Goal: Communication & Community: Participate in discussion

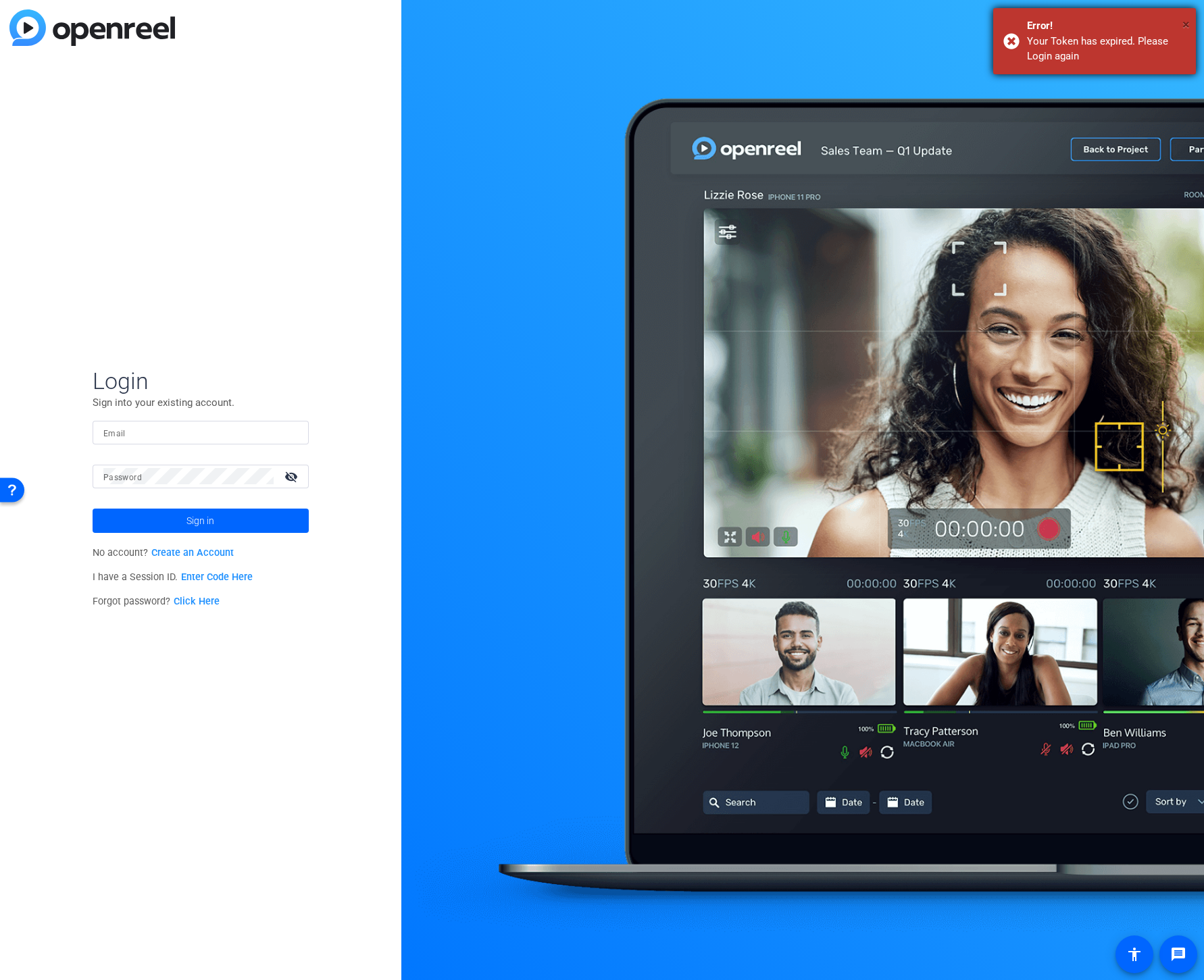
click at [1185, 24] on span "×" at bounding box center [1186, 25] width 7 height 16
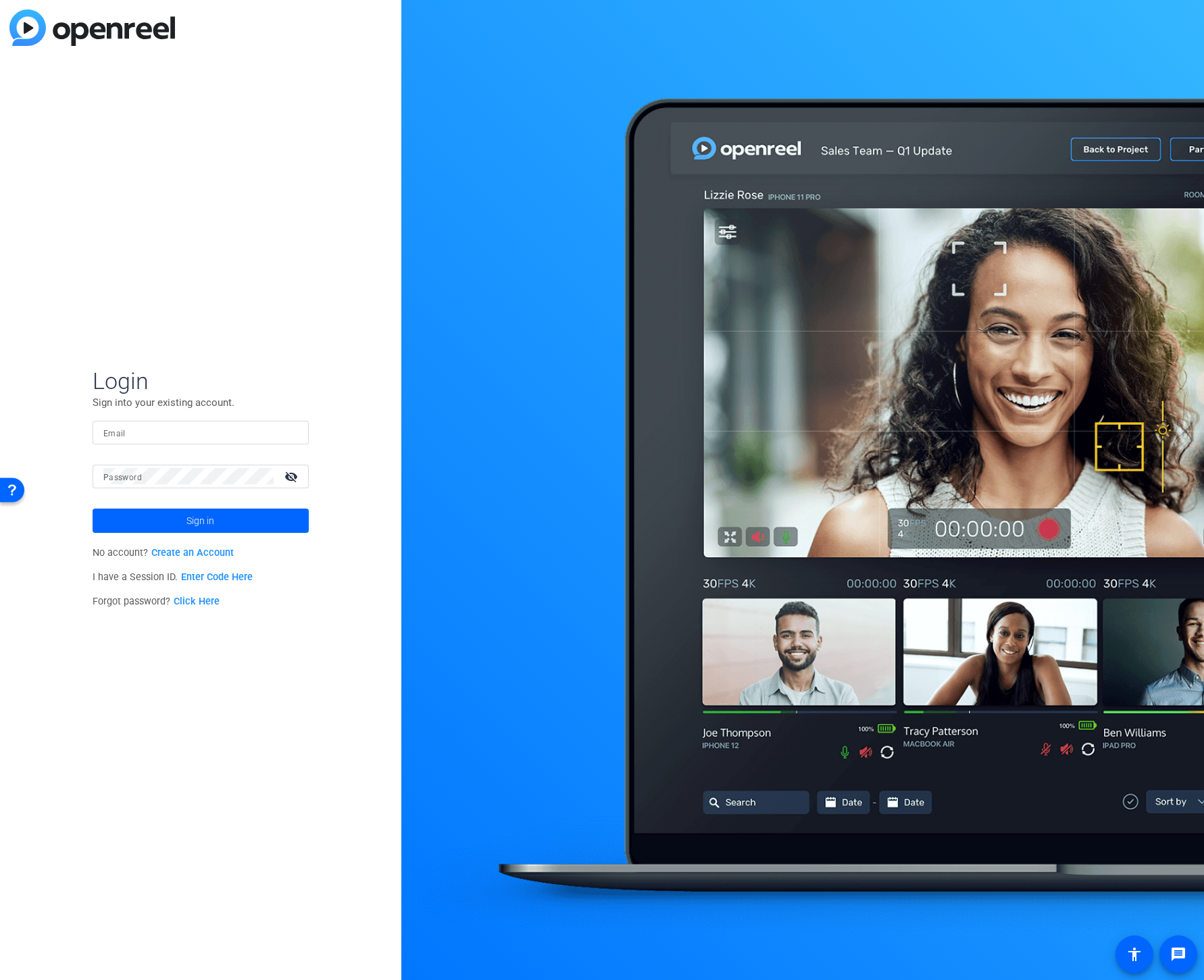
click at [236, 433] on input "Email" at bounding box center [200, 433] width 194 height 16
type input "anthony_frerking@americancentury.com"
click at [93, 509] on button "Sign in" at bounding box center [201, 521] width 216 height 25
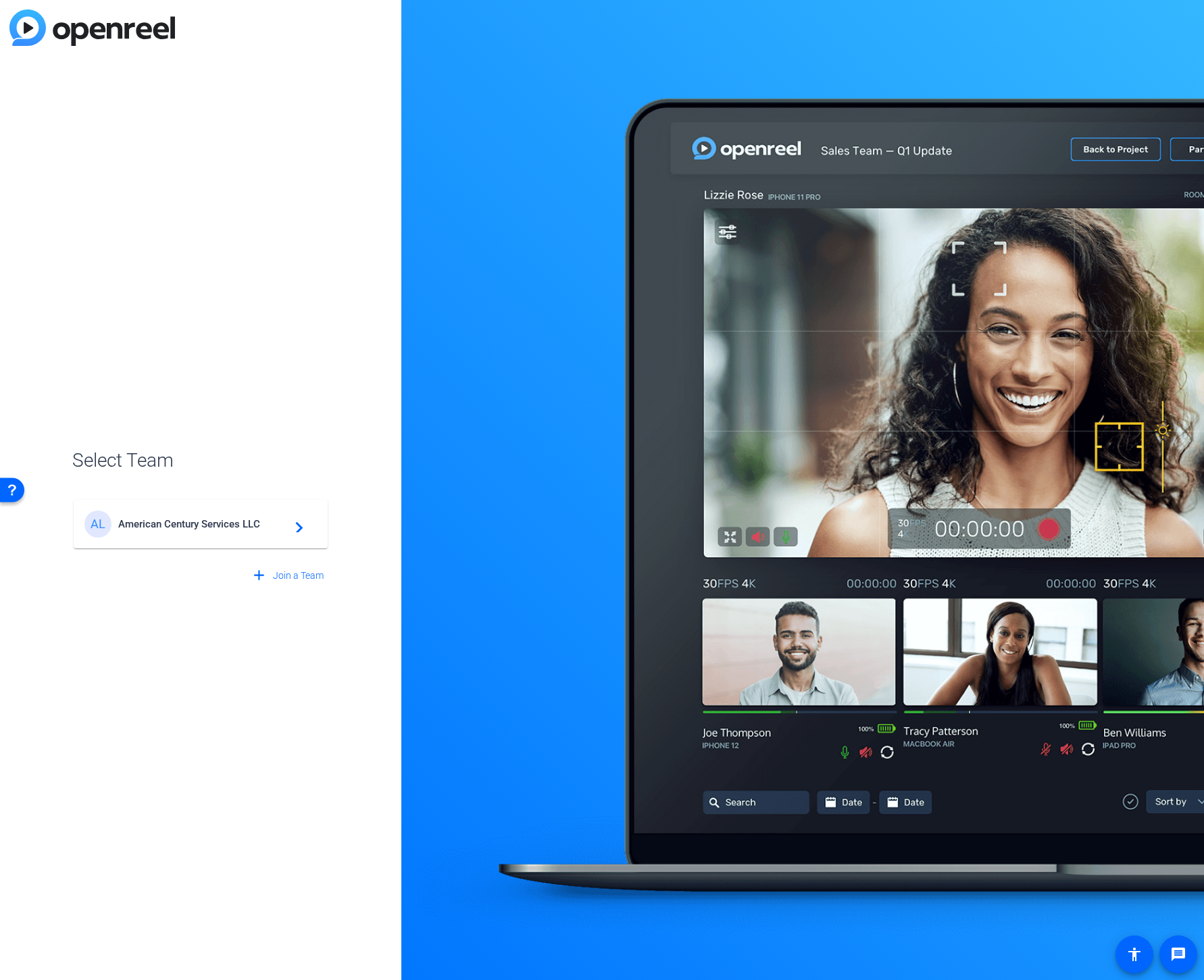
click at [220, 524] on span "American Century Services LLC" at bounding box center [202, 524] width 169 height 12
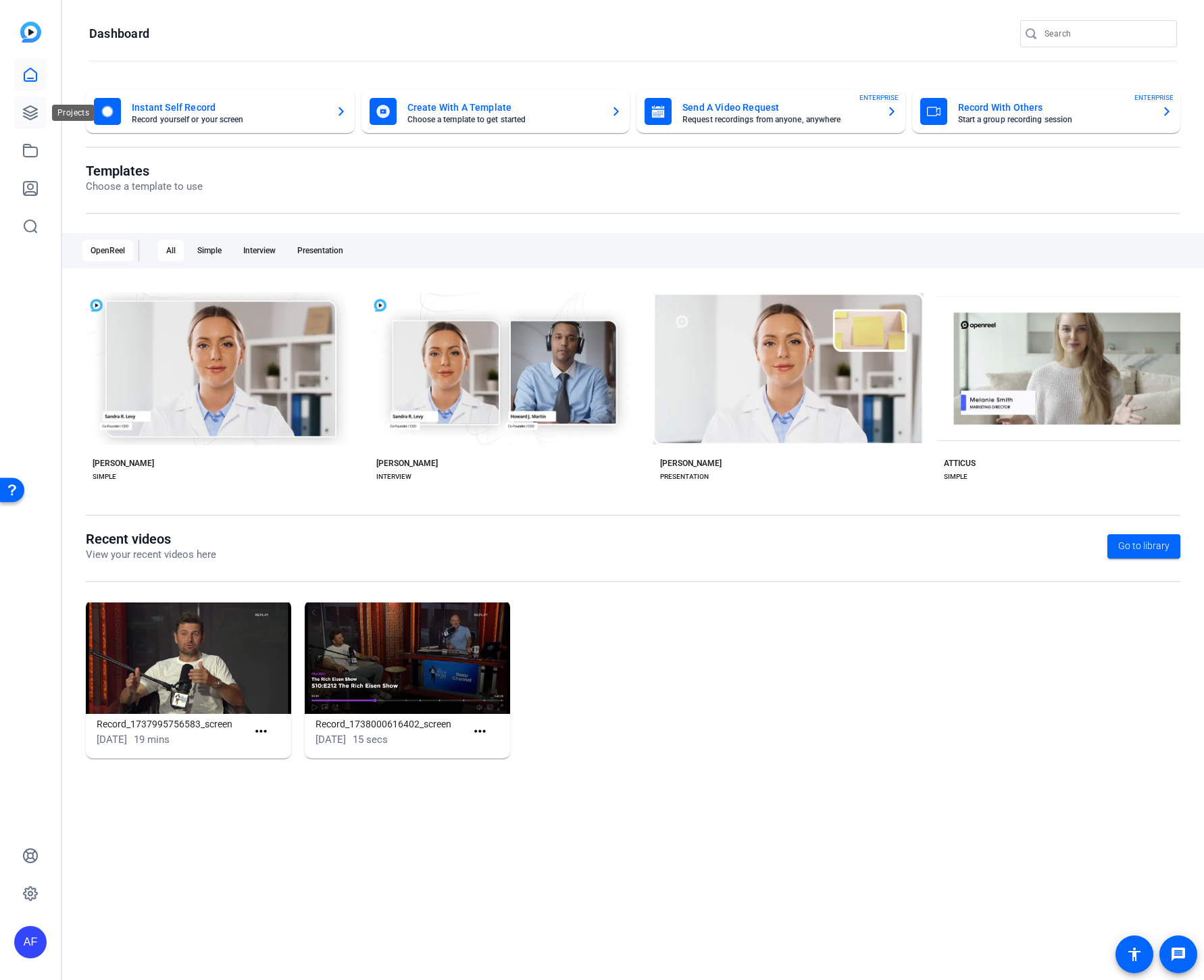
click at [33, 117] on icon at bounding box center [30, 112] width 13 height 13
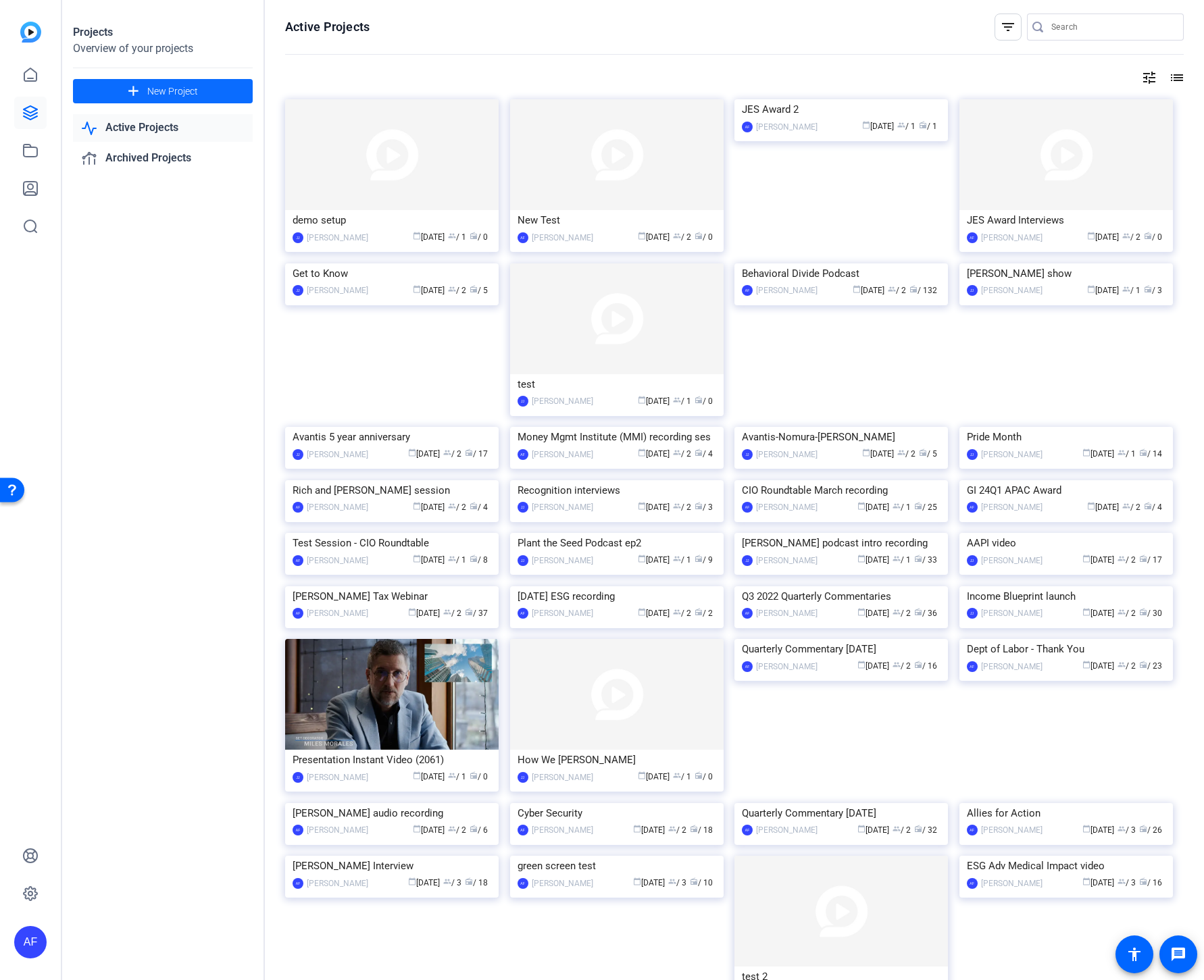
click at [182, 92] on span "New Project" at bounding box center [173, 91] width 51 height 14
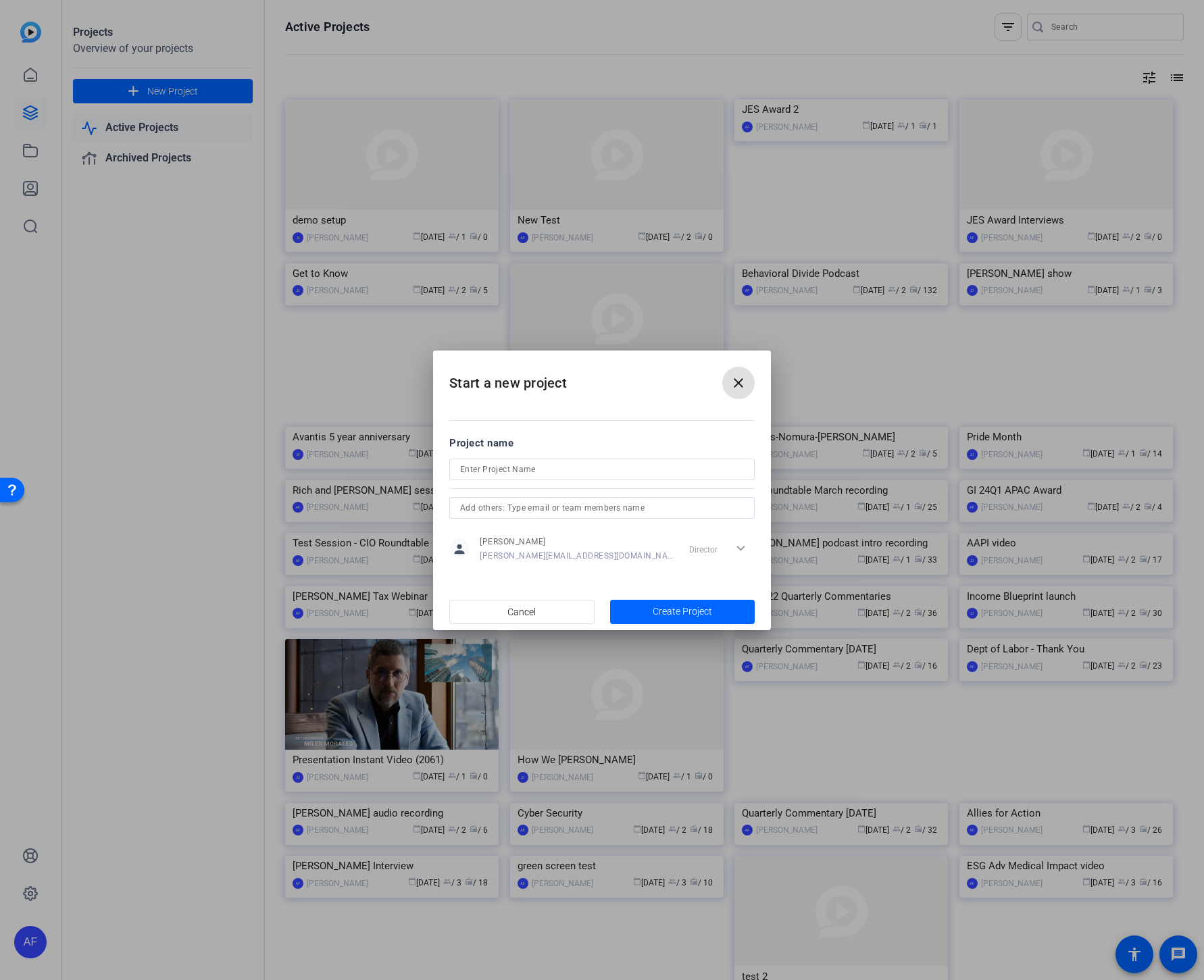
click at [739, 387] on mat-icon "close" at bounding box center [738, 383] width 16 height 16
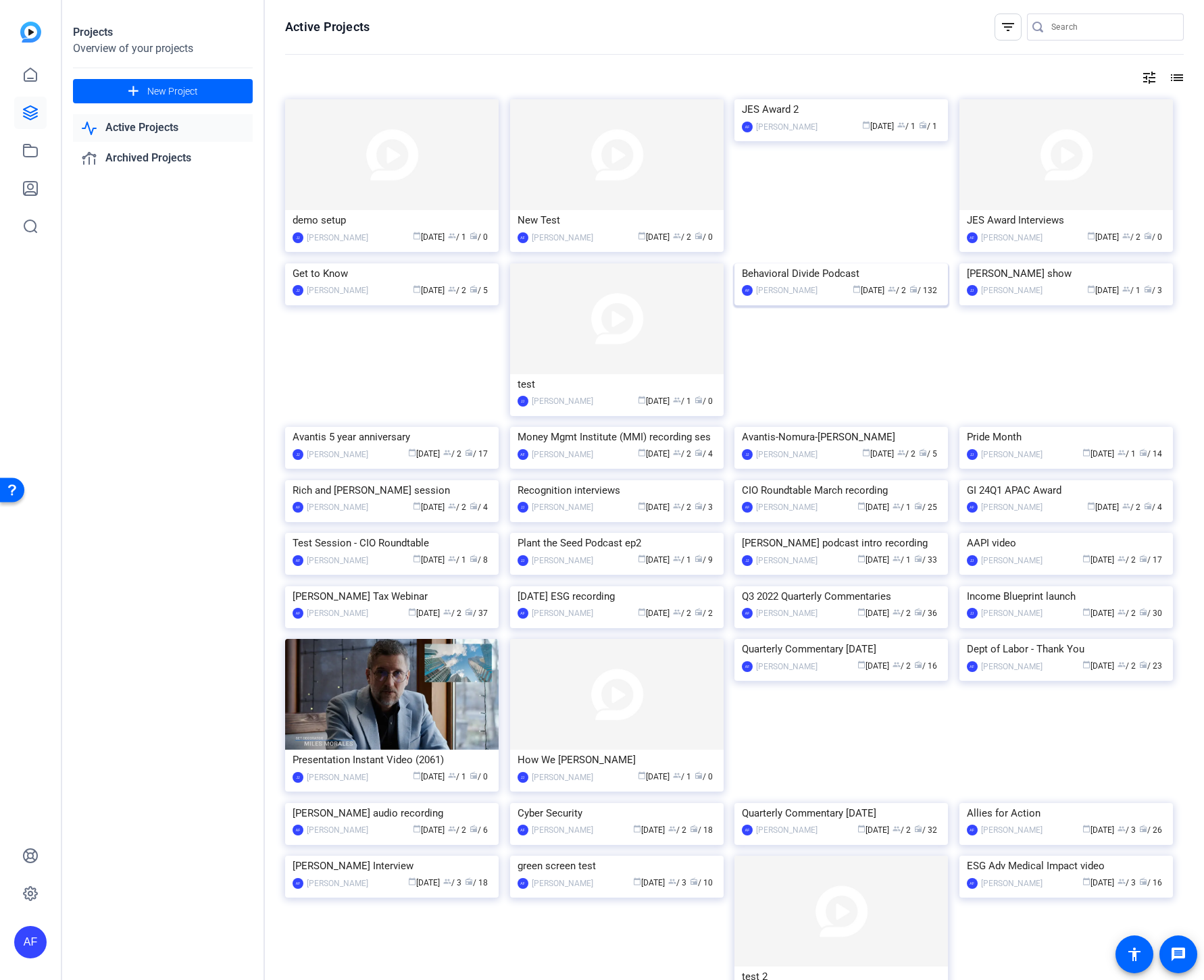
click at [806, 264] on img at bounding box center [841, 264] width 214 height 0
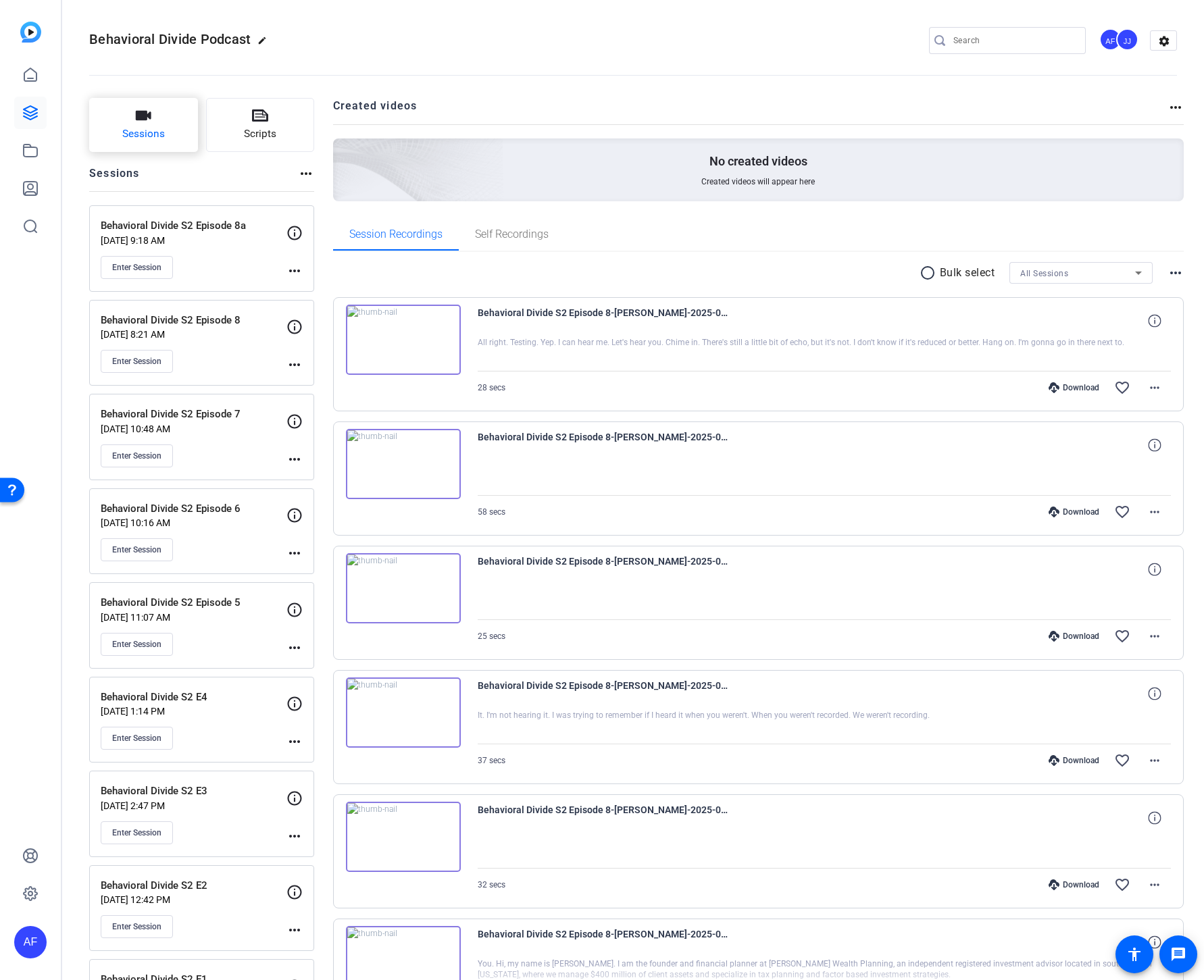
click at [148, 121] on icon "button" at bounding box center [143, 116] width 16 height 16
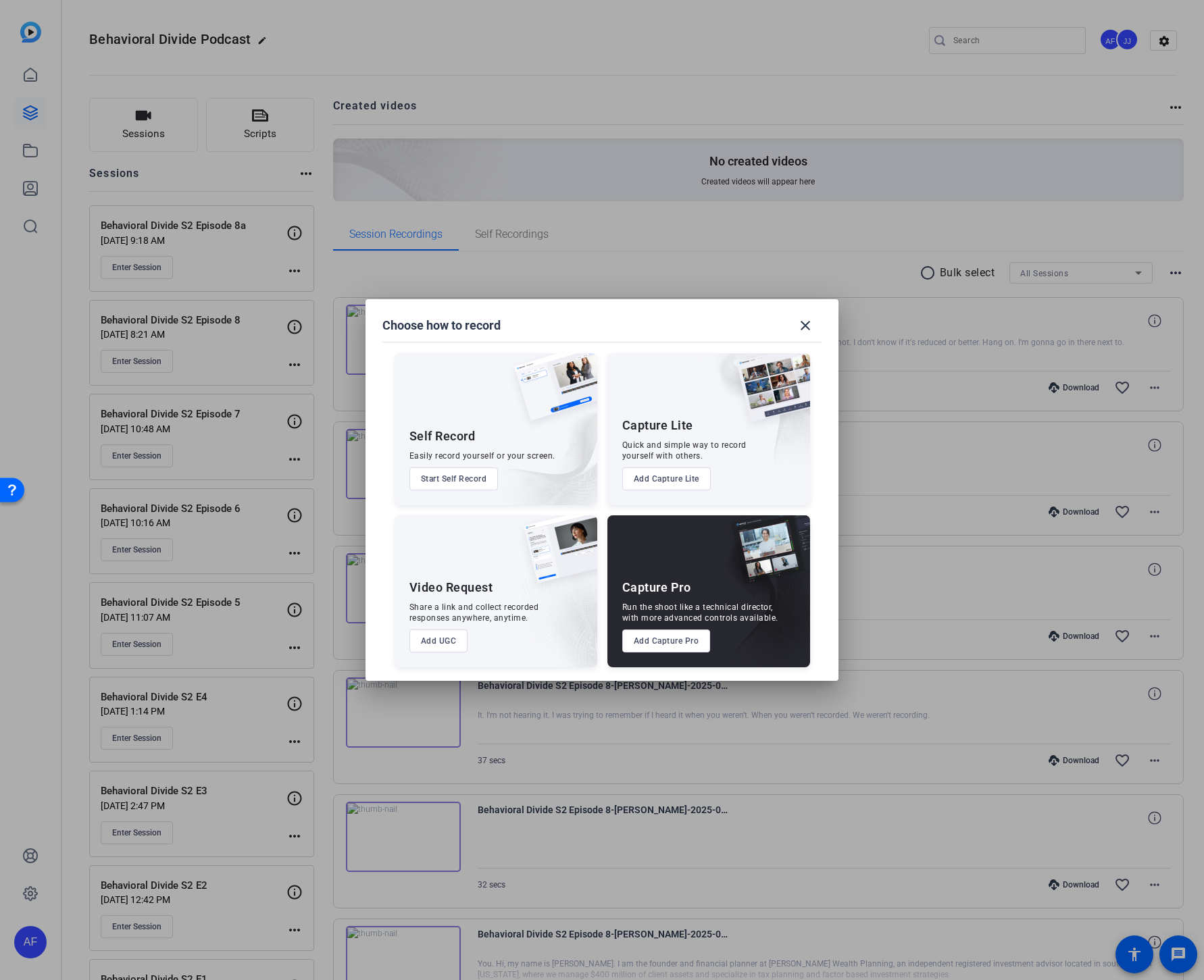
click at [652, 640] on button "Add Capture Pro" at bounding box center [666, 641] width 89 height 23
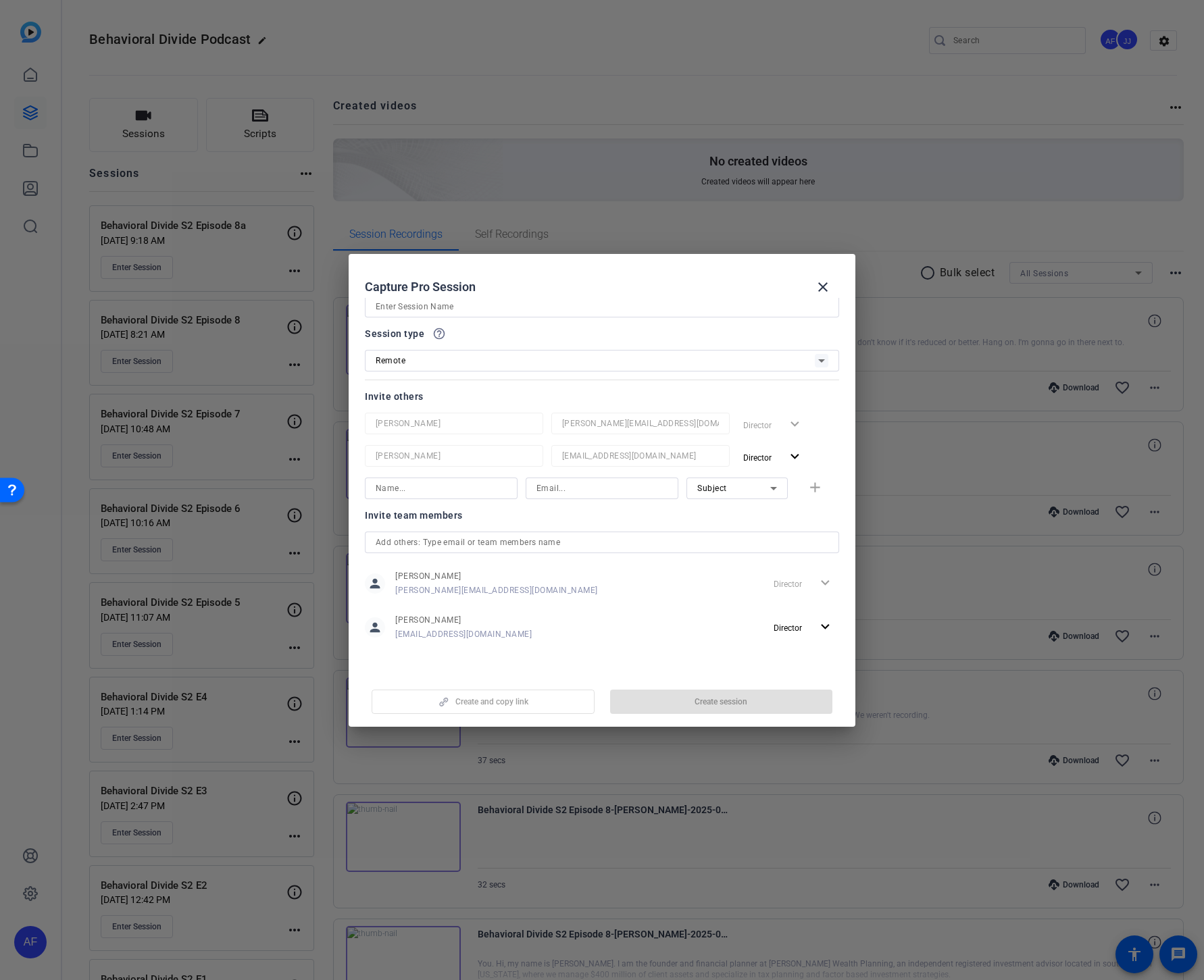
scroll to position [37, 0]
click at [818, 365] on icon at bounding box center [822, 364] width 16 height 16
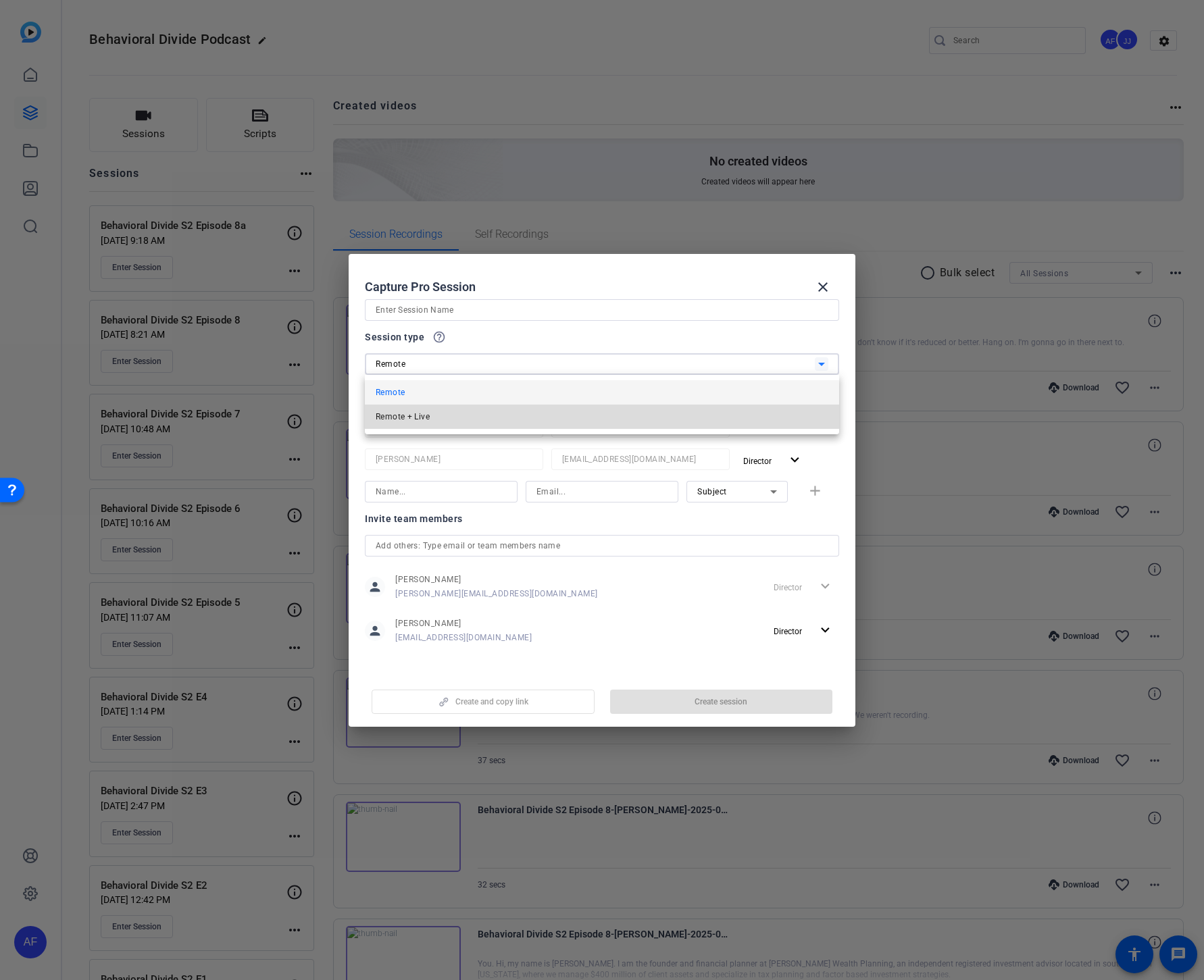
click at [570, 422] on mat-option "Remote + Live" at bounding box center [602, 417] width 475 height 25
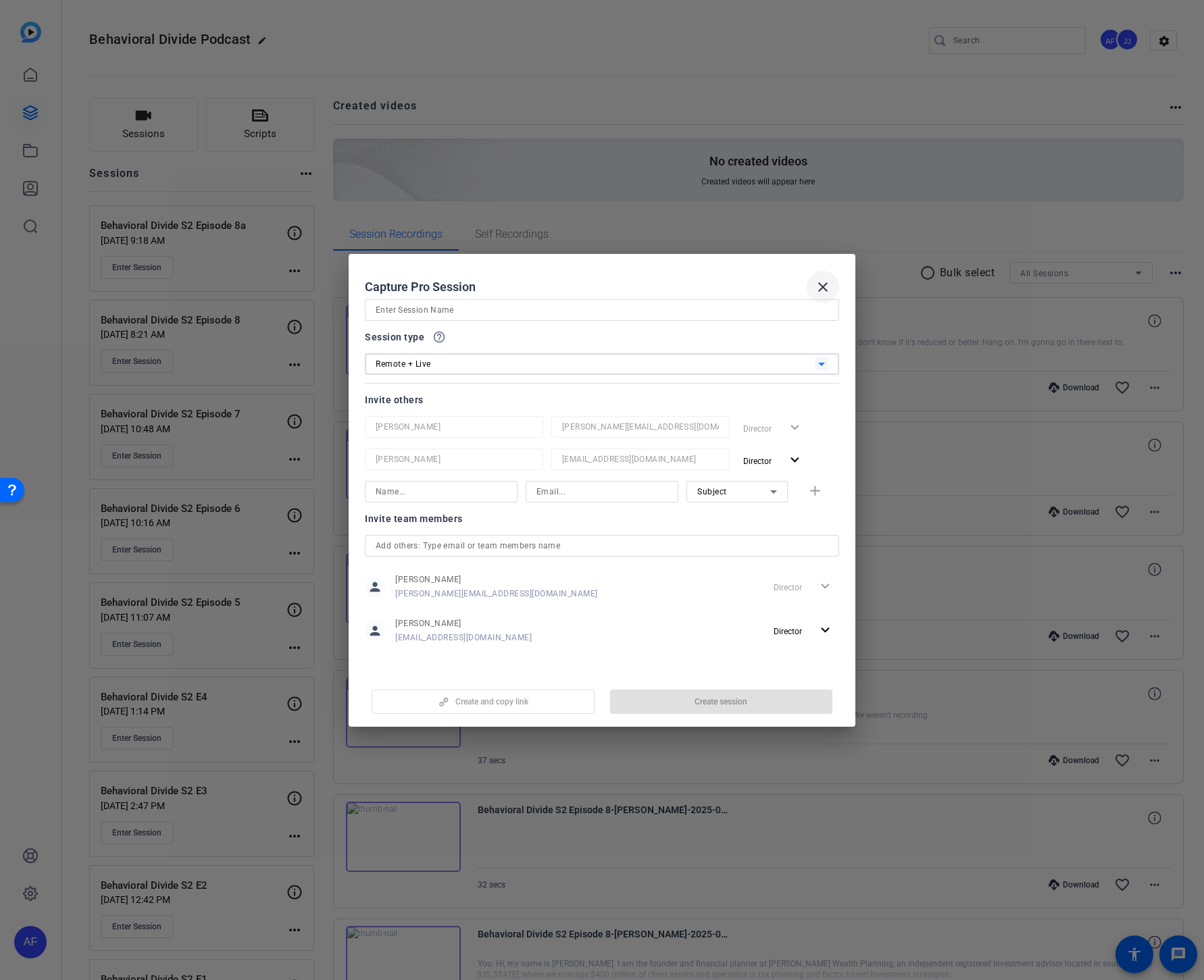
click at [825, 284] on mat-icon "close" at bounding box center [823, 287] width 16 height 16
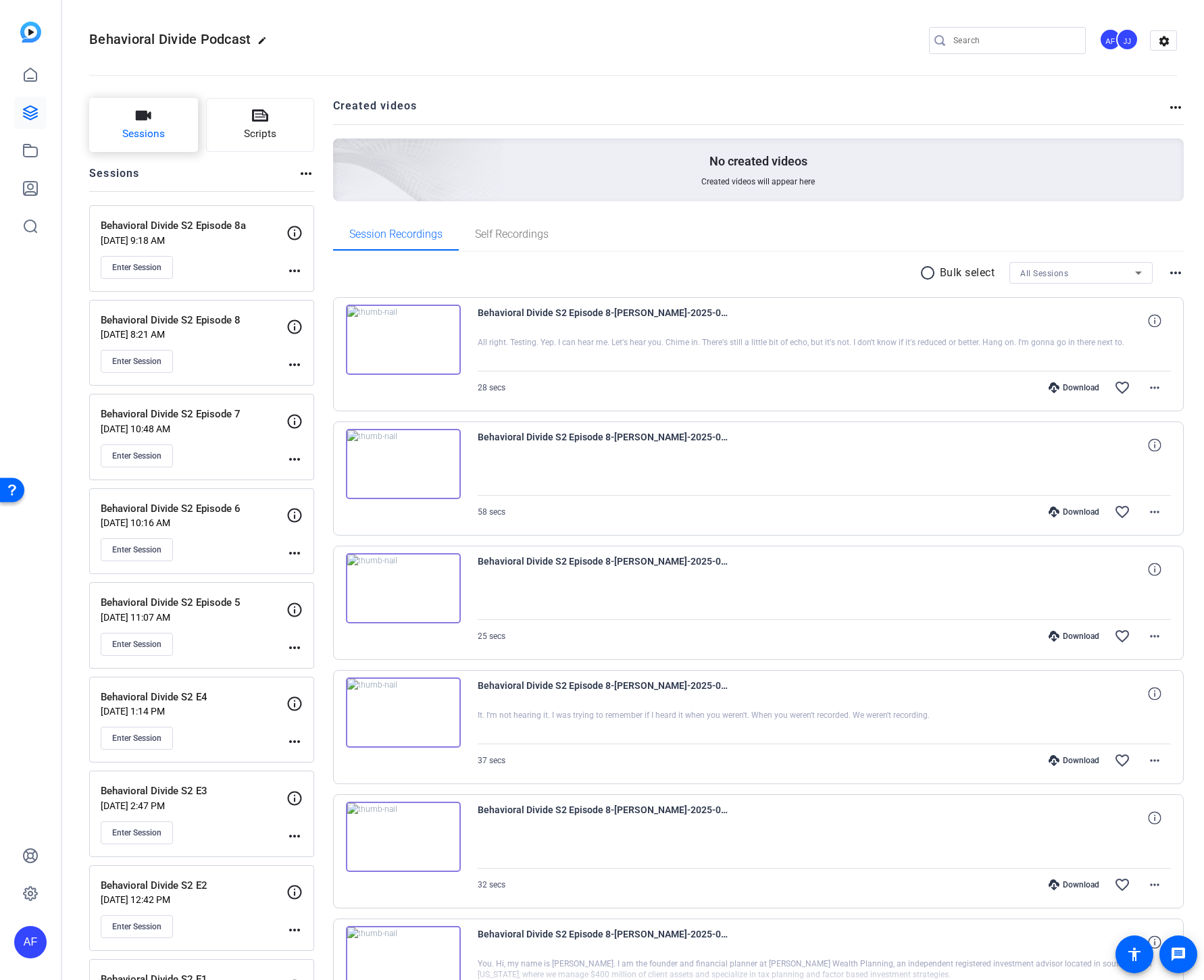
click at [144, 129] on span "Sessions" at bounding box center [143, 134] width 43 height 16
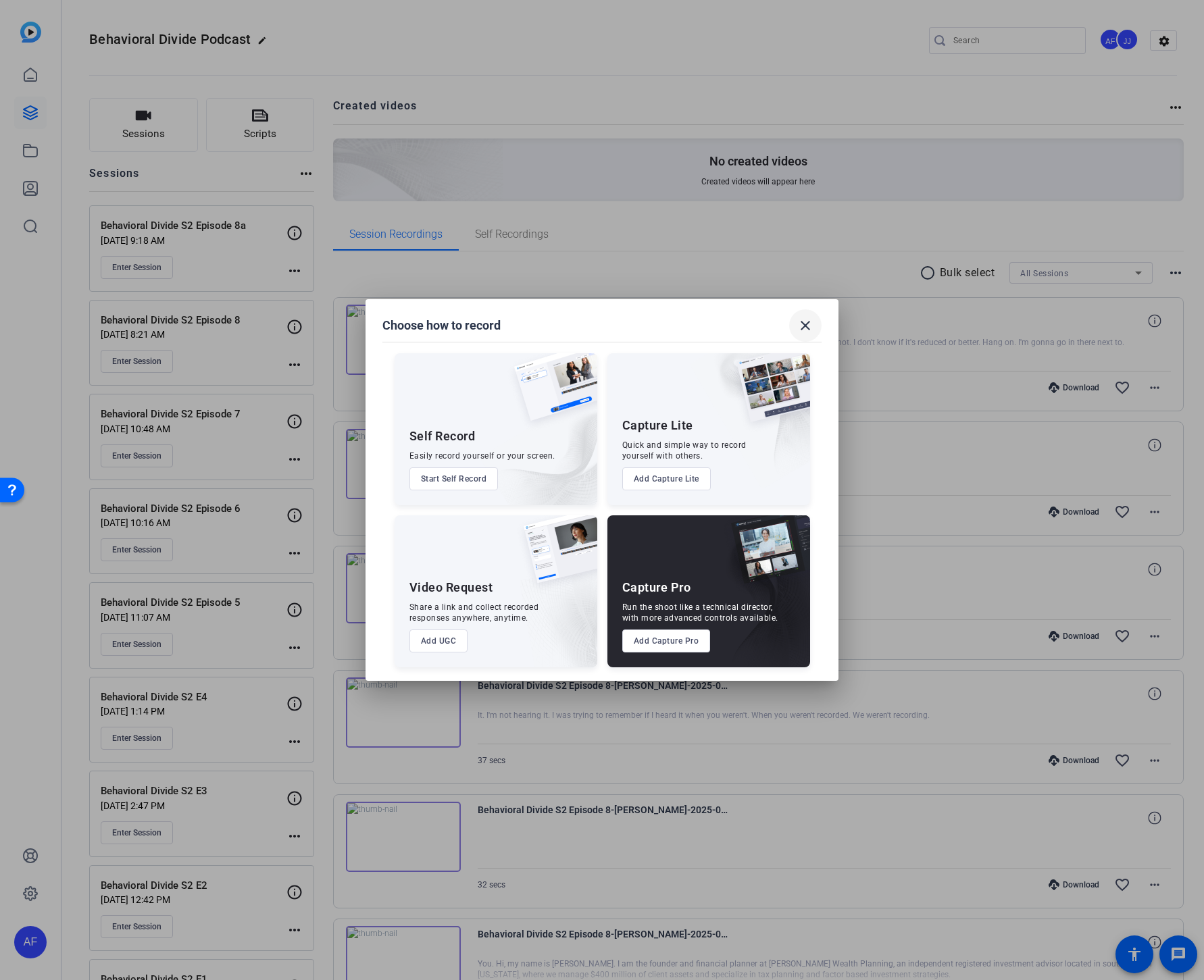
click at [801, 329] on mat-icon "close" at bounding box center [806, 325] width 16 height 16
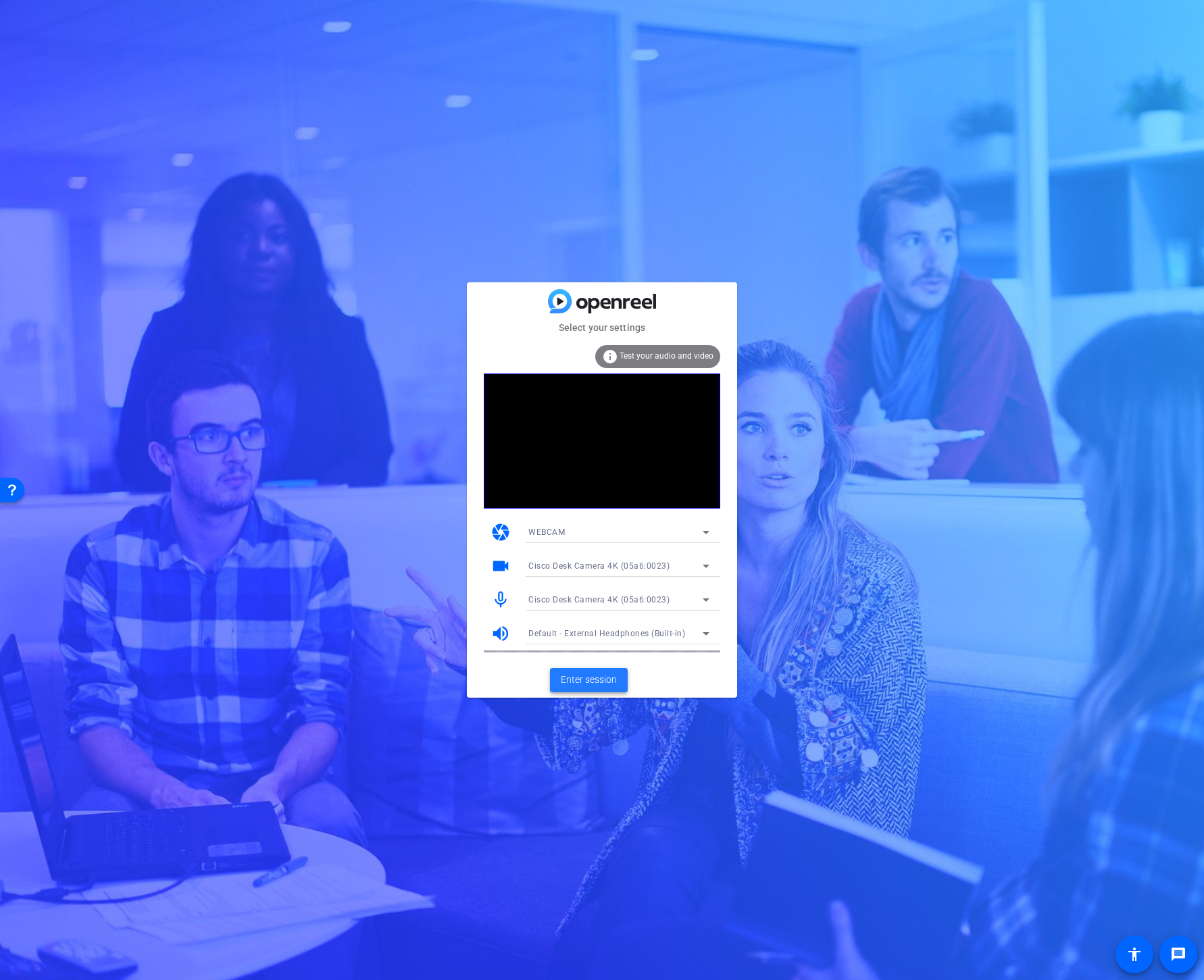
click at [582, 683] on span "Enter session" at bounding box center [588, 679] width 56 height 14
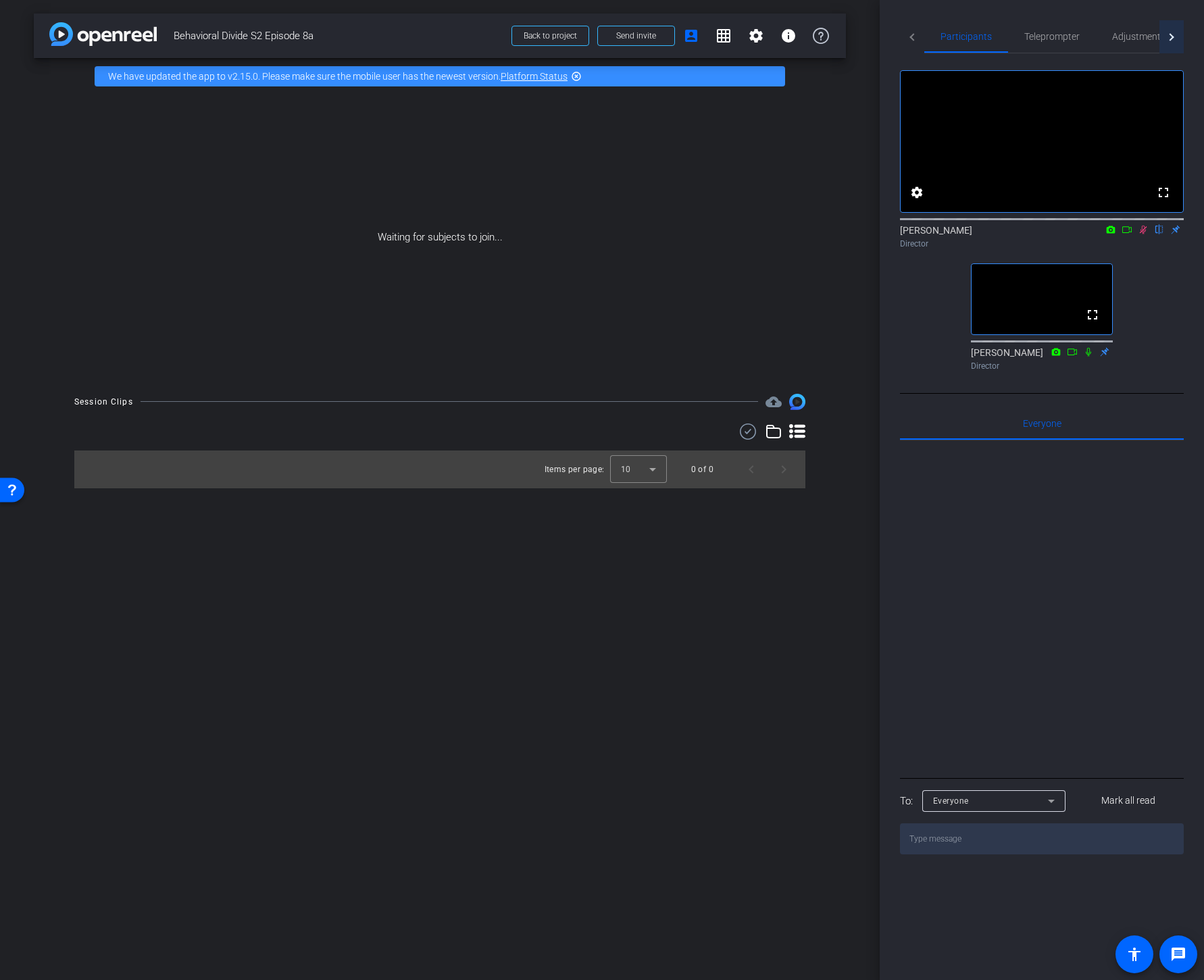
click at [1172, 37] on div at bounding box center [1170, 36] width 7 height 7
click at [1141, 37] on div "Live" at bounding box center [1134, 37] width 61 height 33
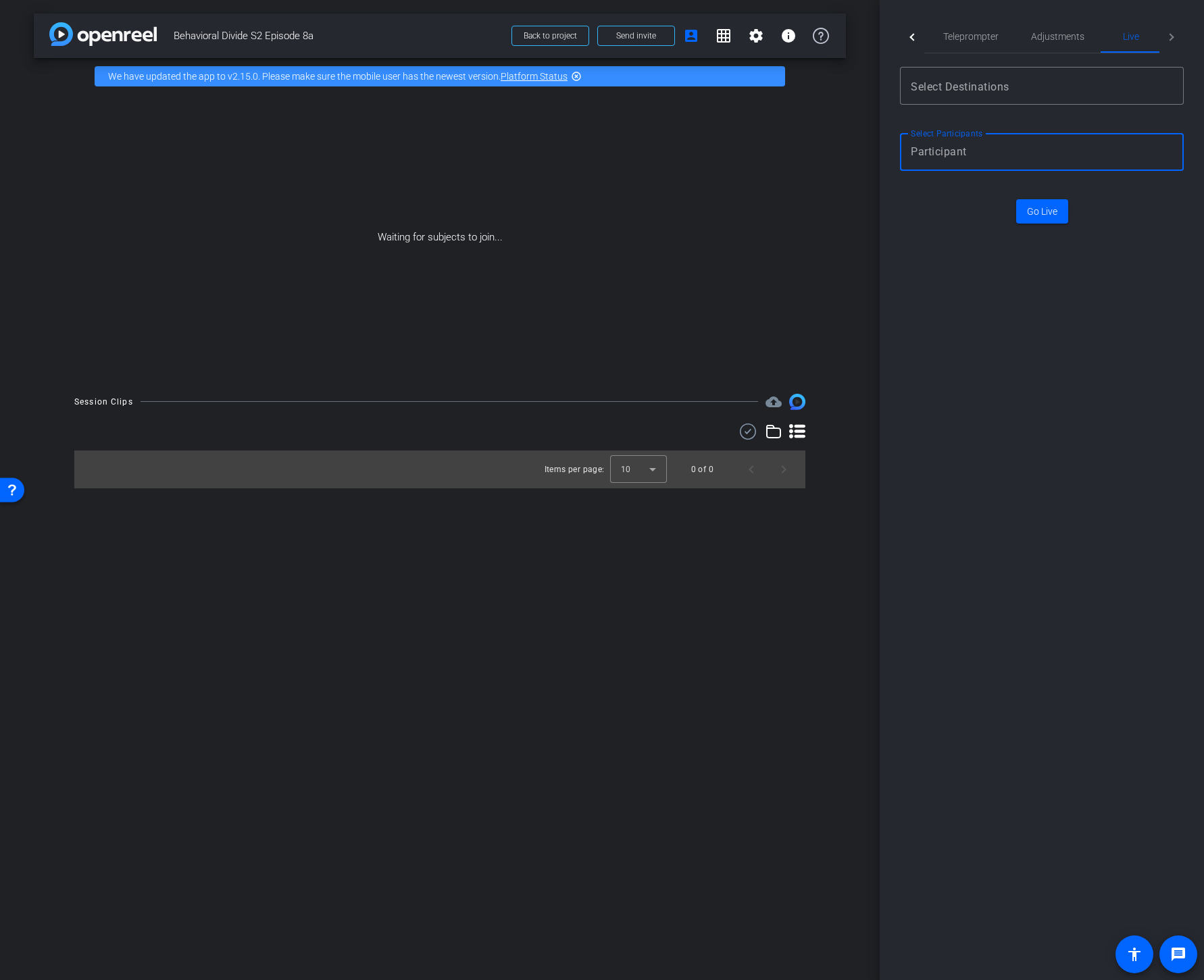
click at [1011, 158] on input "Participant selection" at bounding box center [1038, 152] width 257 height 16
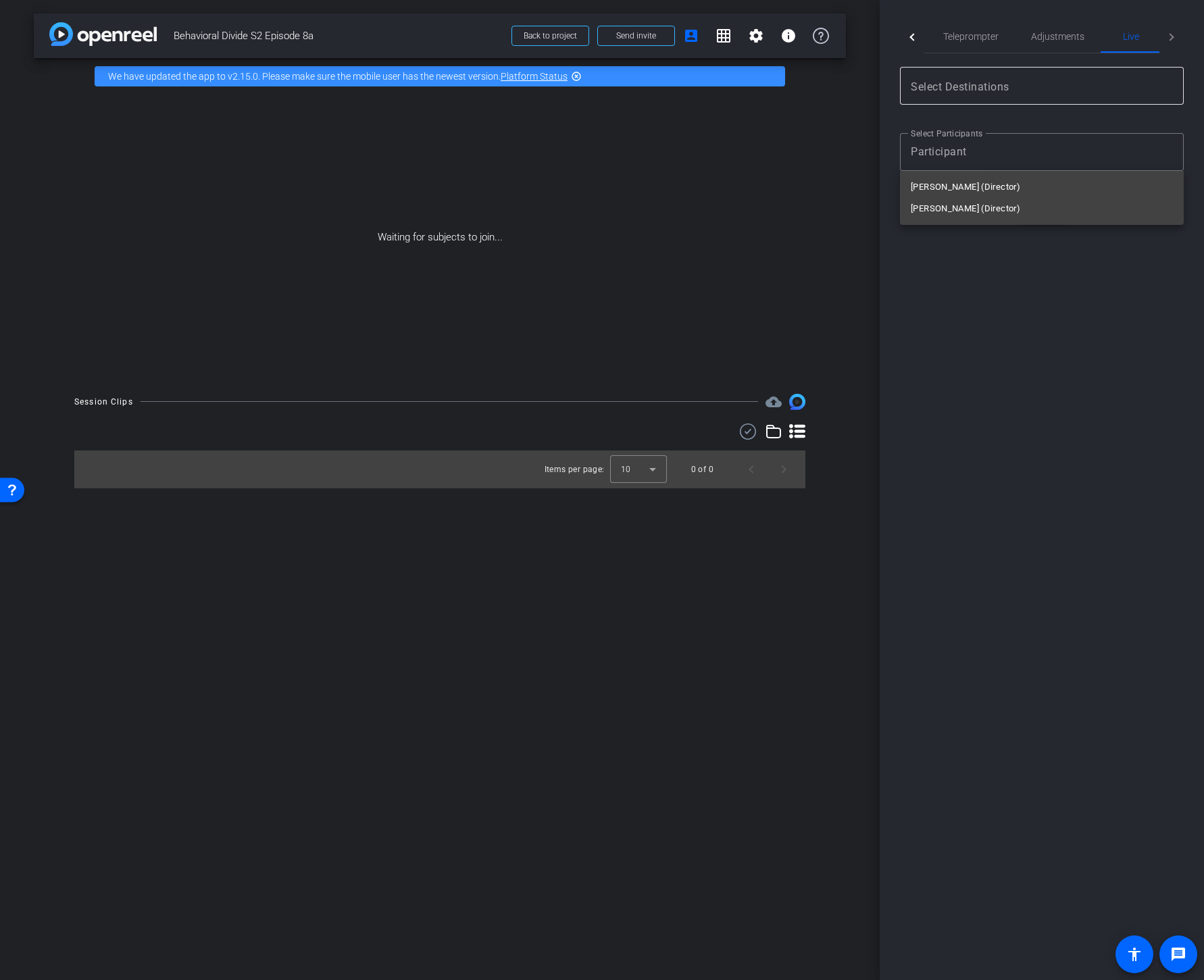
click at [988, 73] on div at bounding box center [1042, 86] width 262 height 38
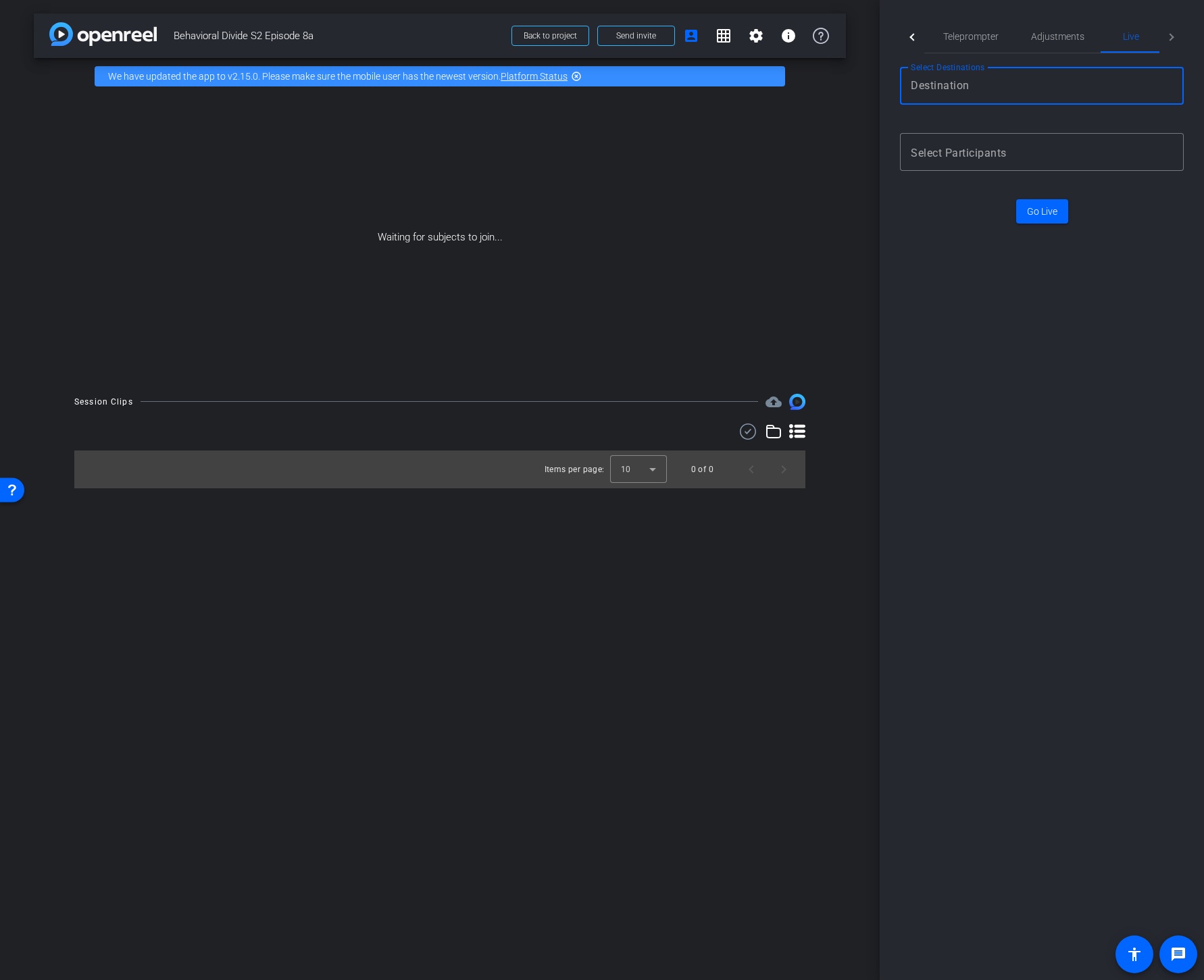
click at [975, 84] on input "Destination selection" at bounding box center [1038, 86] width 257 height 16
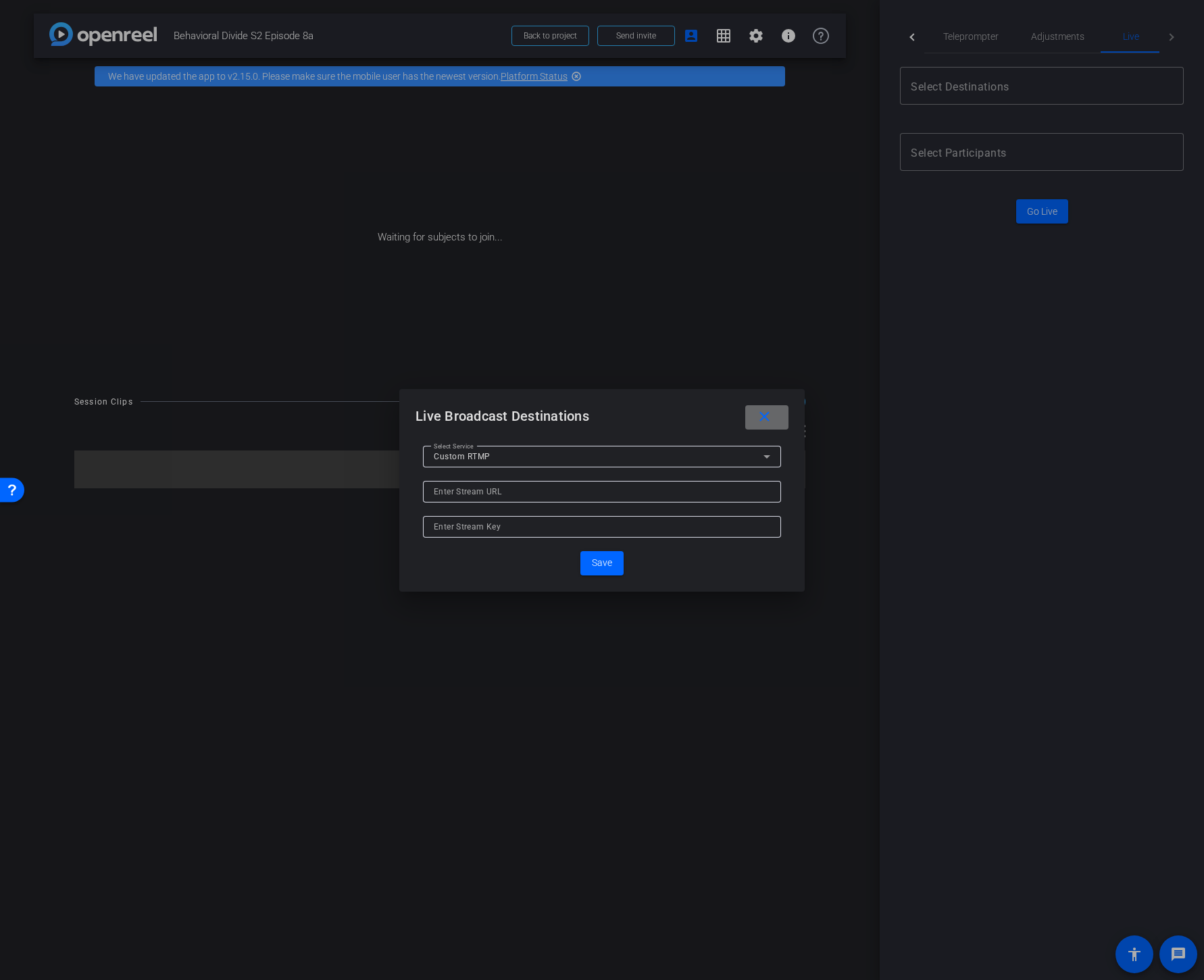
click at [761, 415] on mat-icon "close" at bounding box center [765, 417] width 17 height 17
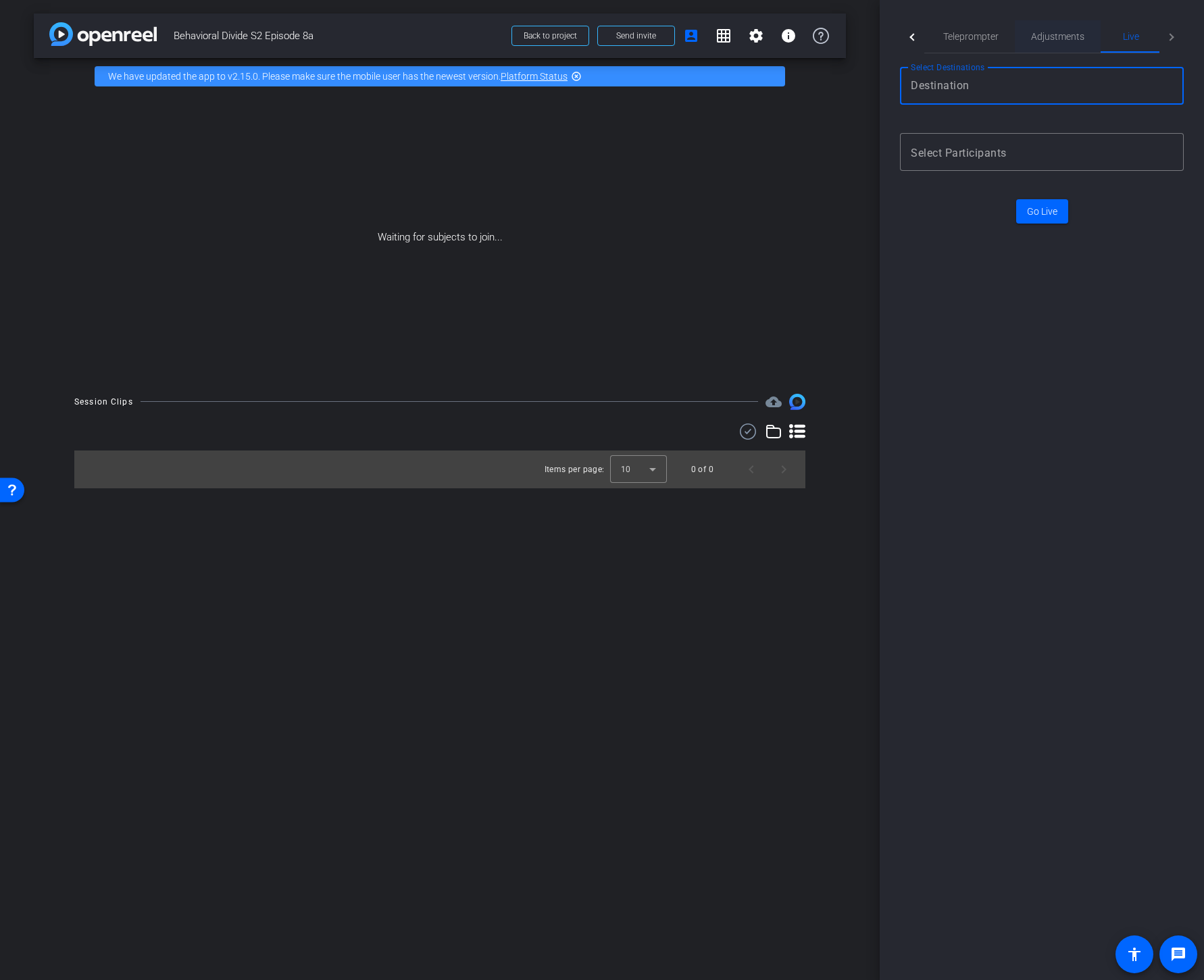
click at [1056, 35] on span "Adjustments" at bounding box center [1057, 37] width 53 height 10
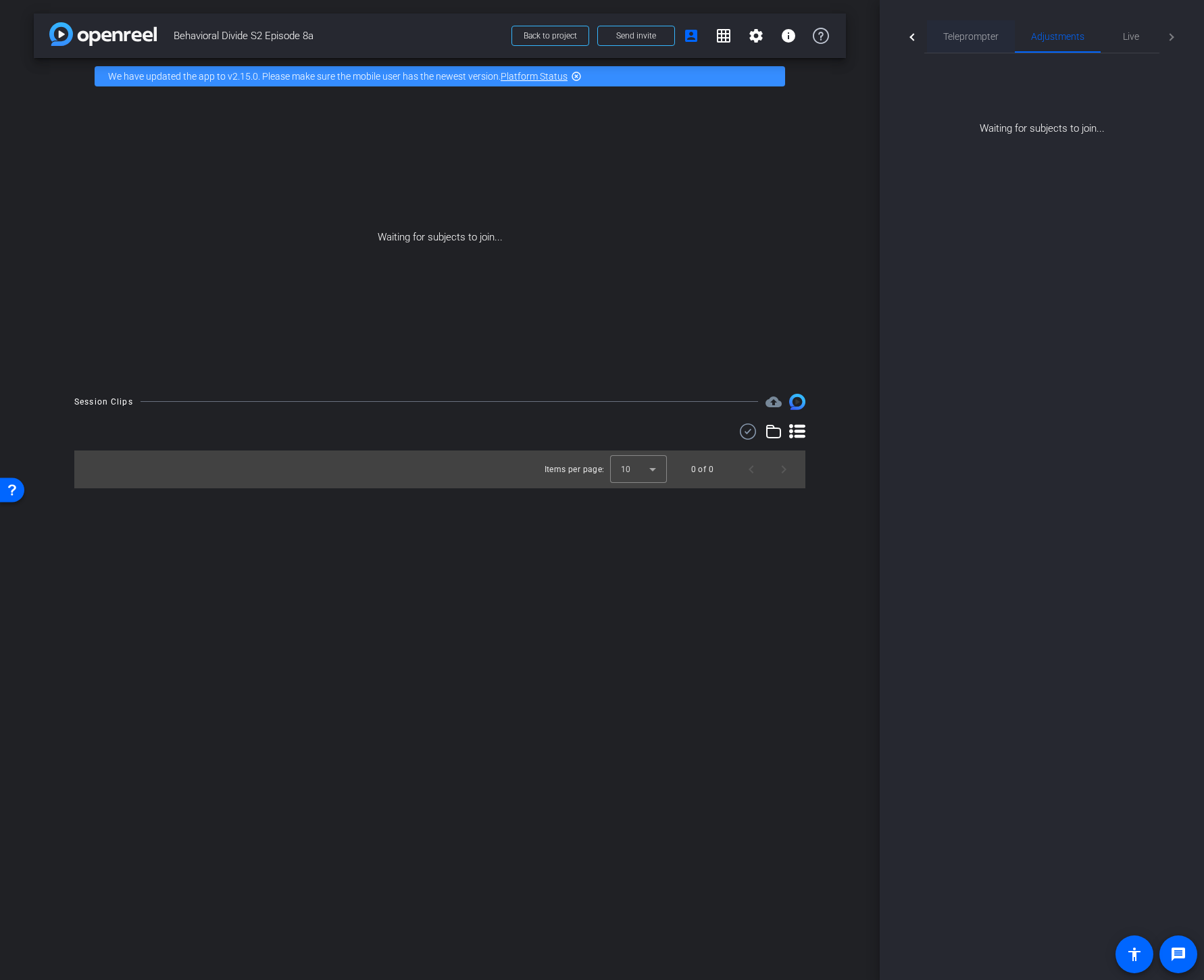
click at [963, 32] on span "Teleprompter" at bounding box center [971, 37] width 56 height 10
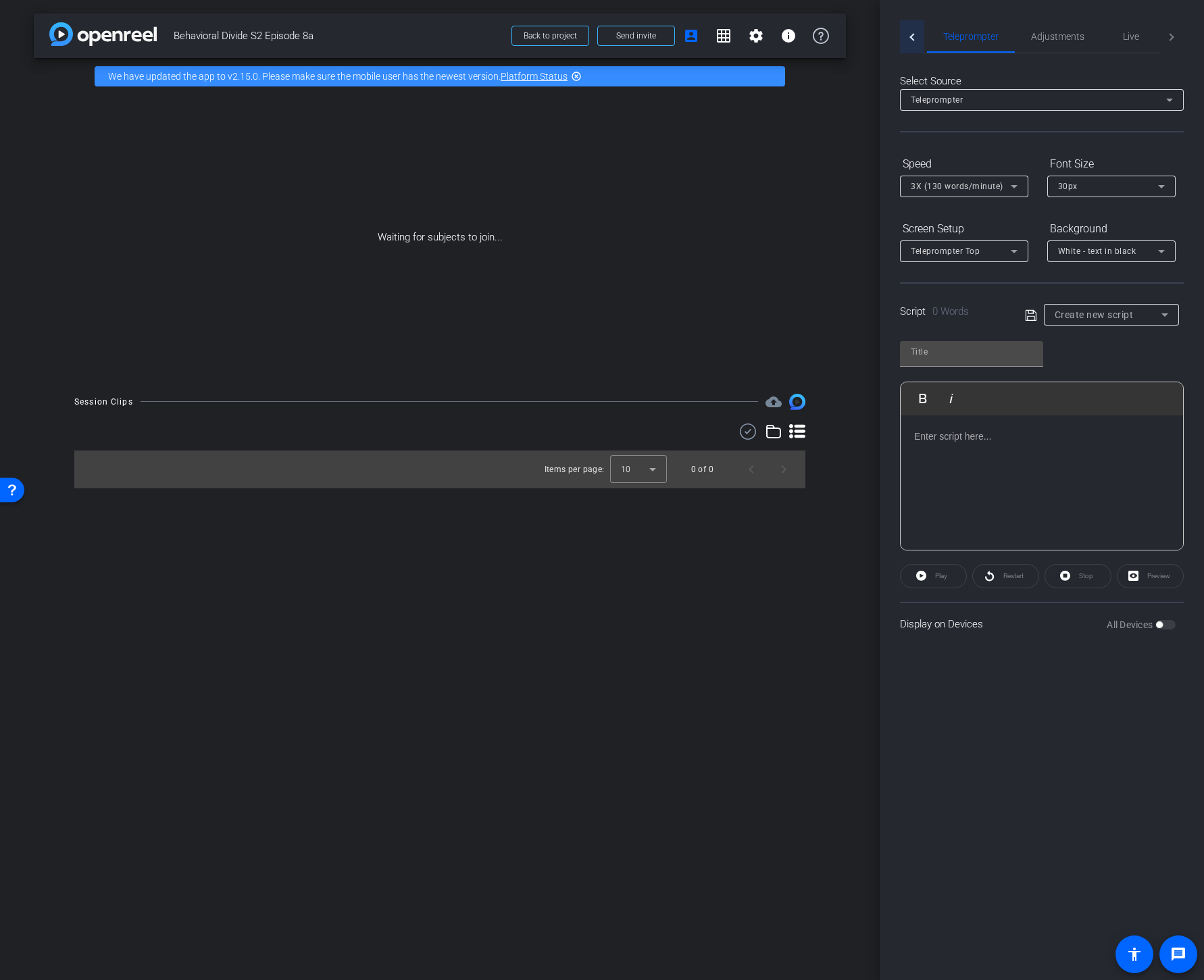
click at [912, 33] on div at bounding box center [912, 37] width 25 height 33
click at [956, 34] on span "Participants" at bounding box center [963, 37] width 52 height 10
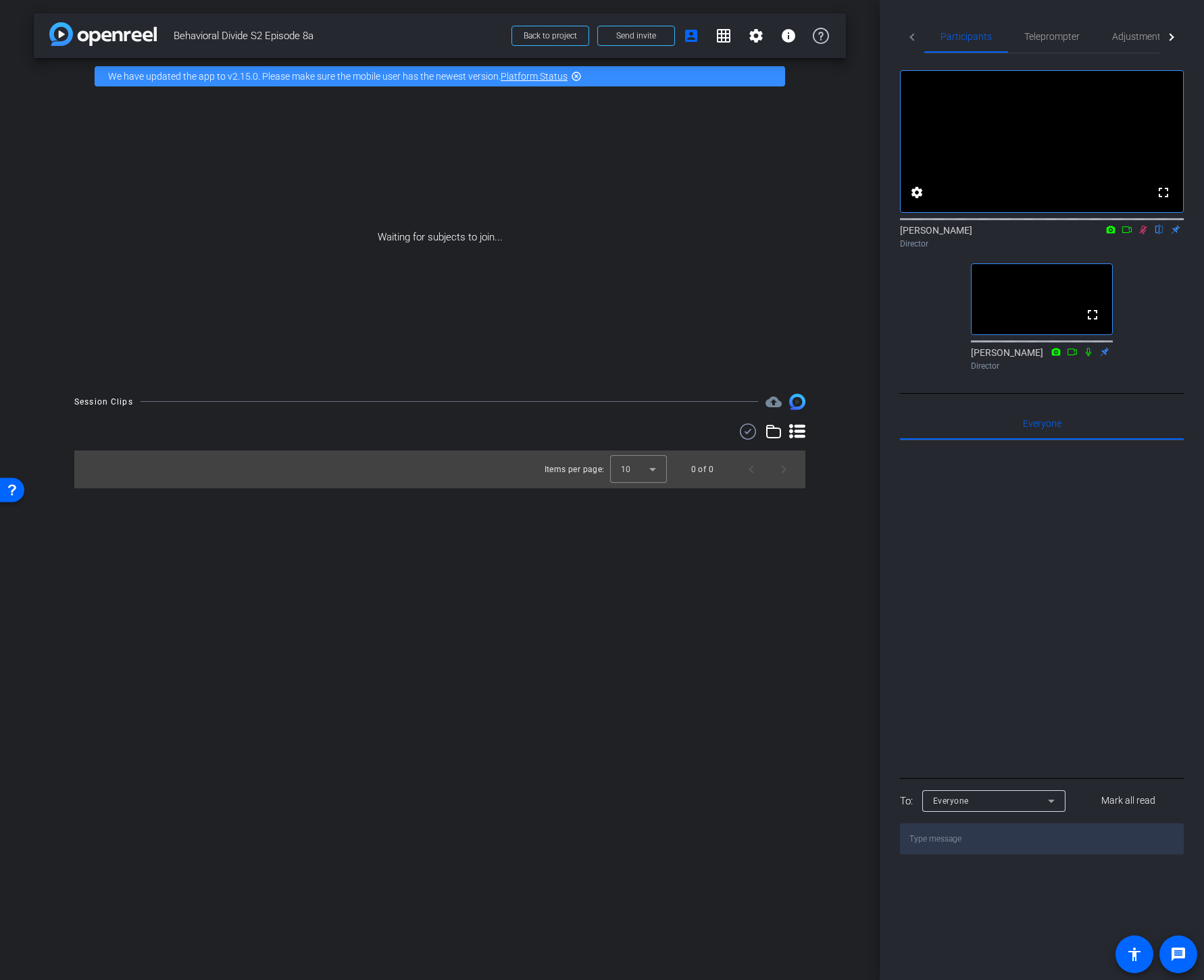
click at [1143, 234] on icon at bounding box center [1143, 229] width 7 height 9
click at [1143, 234] on icon at bounding box center [1143, 229] width 6 height 9
click at [920, 201] on mat-icon "settings" at bounding box center [917, 193] width 16 height 16
click at [920, 208] on div at bounding box center [602, 490] width 1204 height 980
click at [916, 201] on mat-icon "settings" at bounding box center [917, 193] width 16 height 16
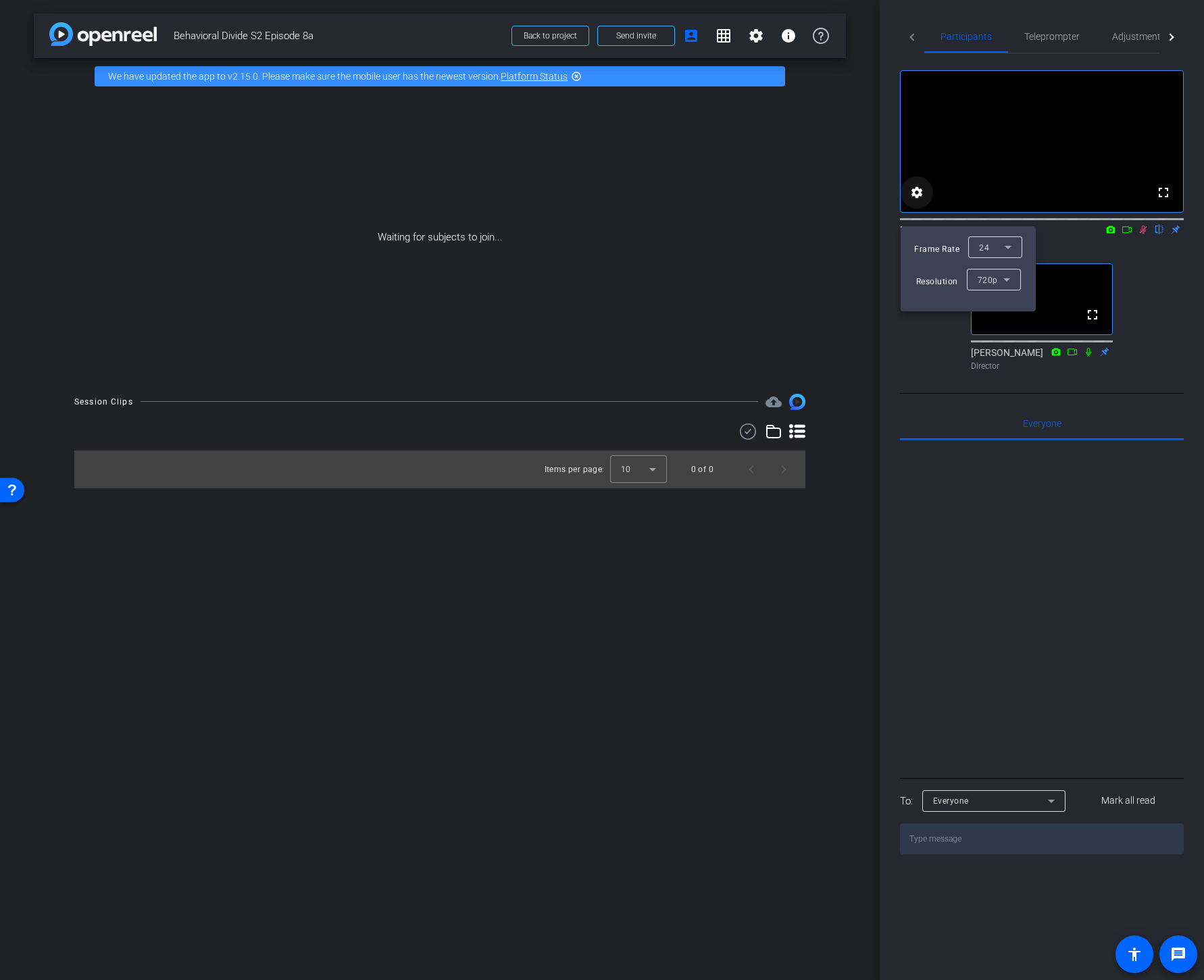
click at [916, 215] on div at bounding box center [602, 490] width 1204 height 980
click at [1052, 810] on icon at bounding box center [1052, 801] width 16 height 16
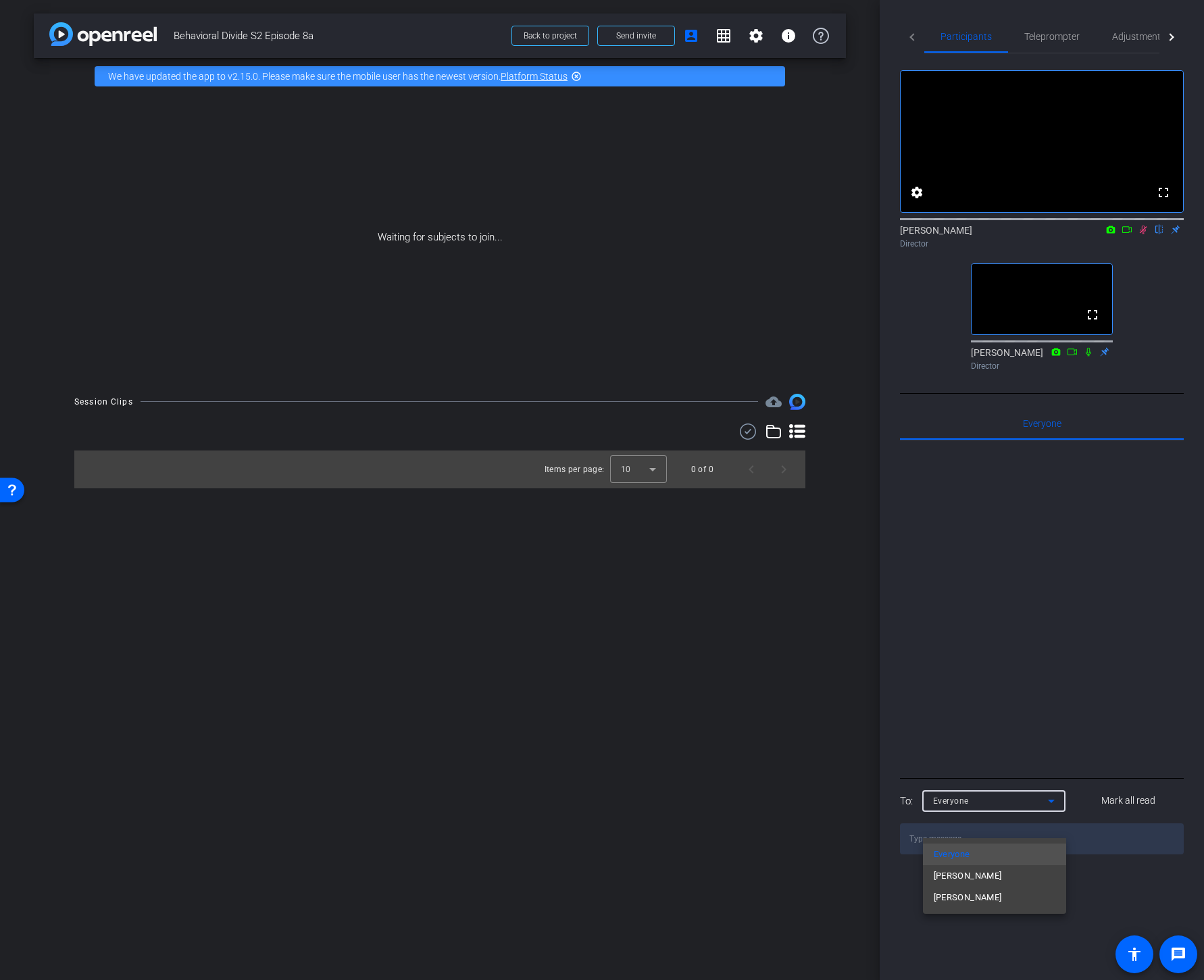
click at [1091, 774] on div at bounding box center [602, 490] width 1204 height 980
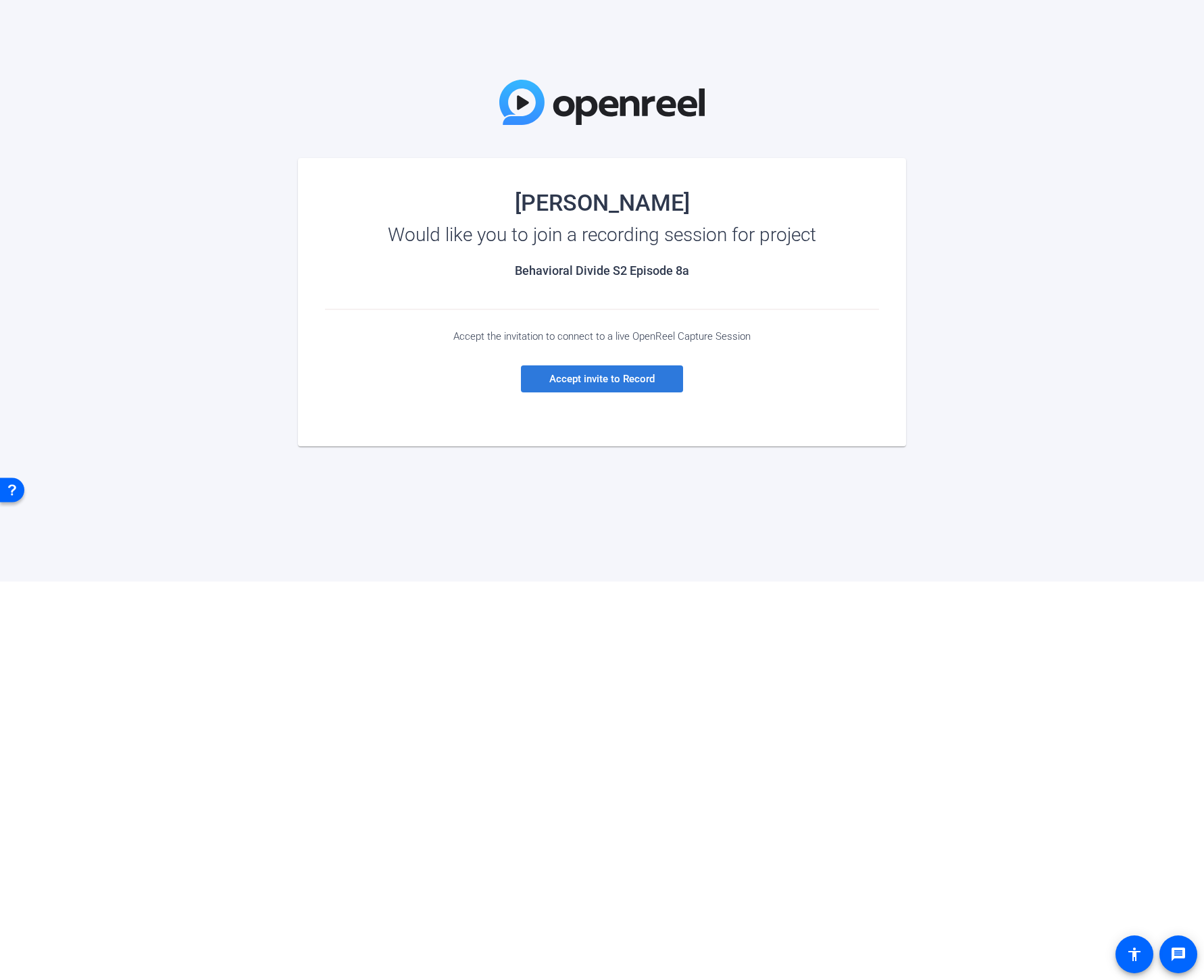
click at [603, 371] on span at bounding box center [602, 379] width 162 height 33
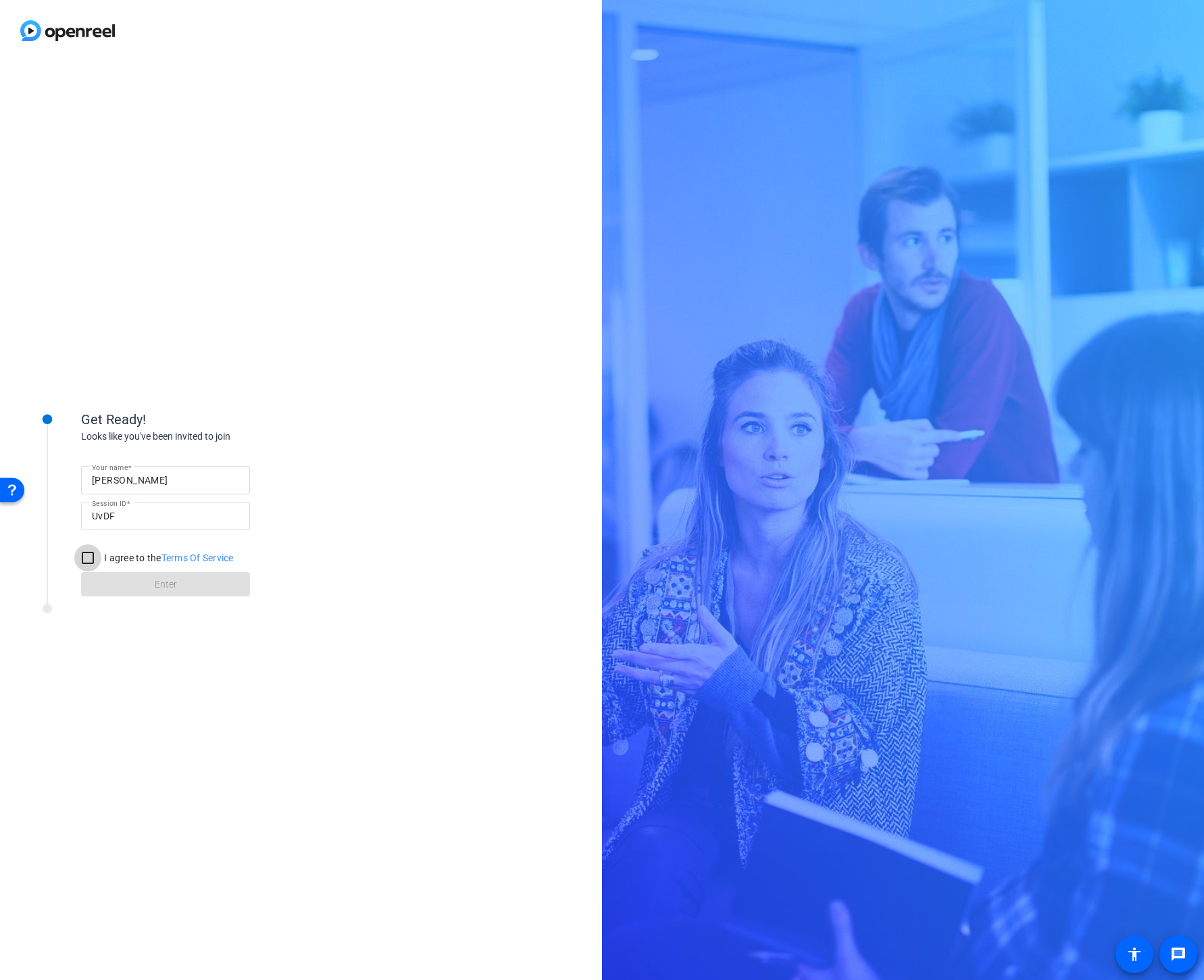
click at [89, 557] on input "I agree to the Terms Of Service" at bounding box center [88, 557] width 27 height 27
checkbox input "true"
click at [158, 588] on span "Enter" at bounding box center [166, 584] width 22 height 14
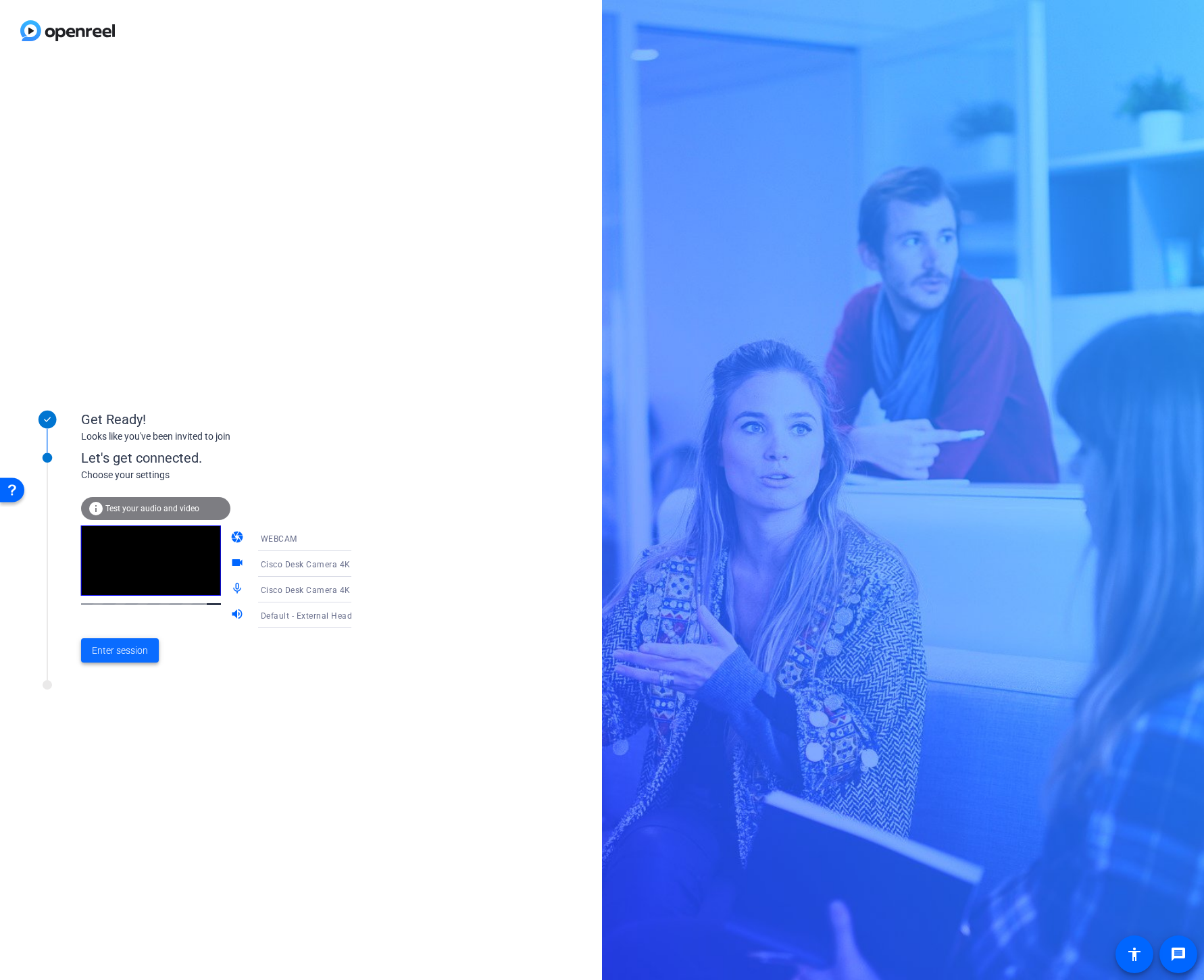
click at [116, 654] on span "Enter session" at bounding box center [120, 651] width 56 height 14
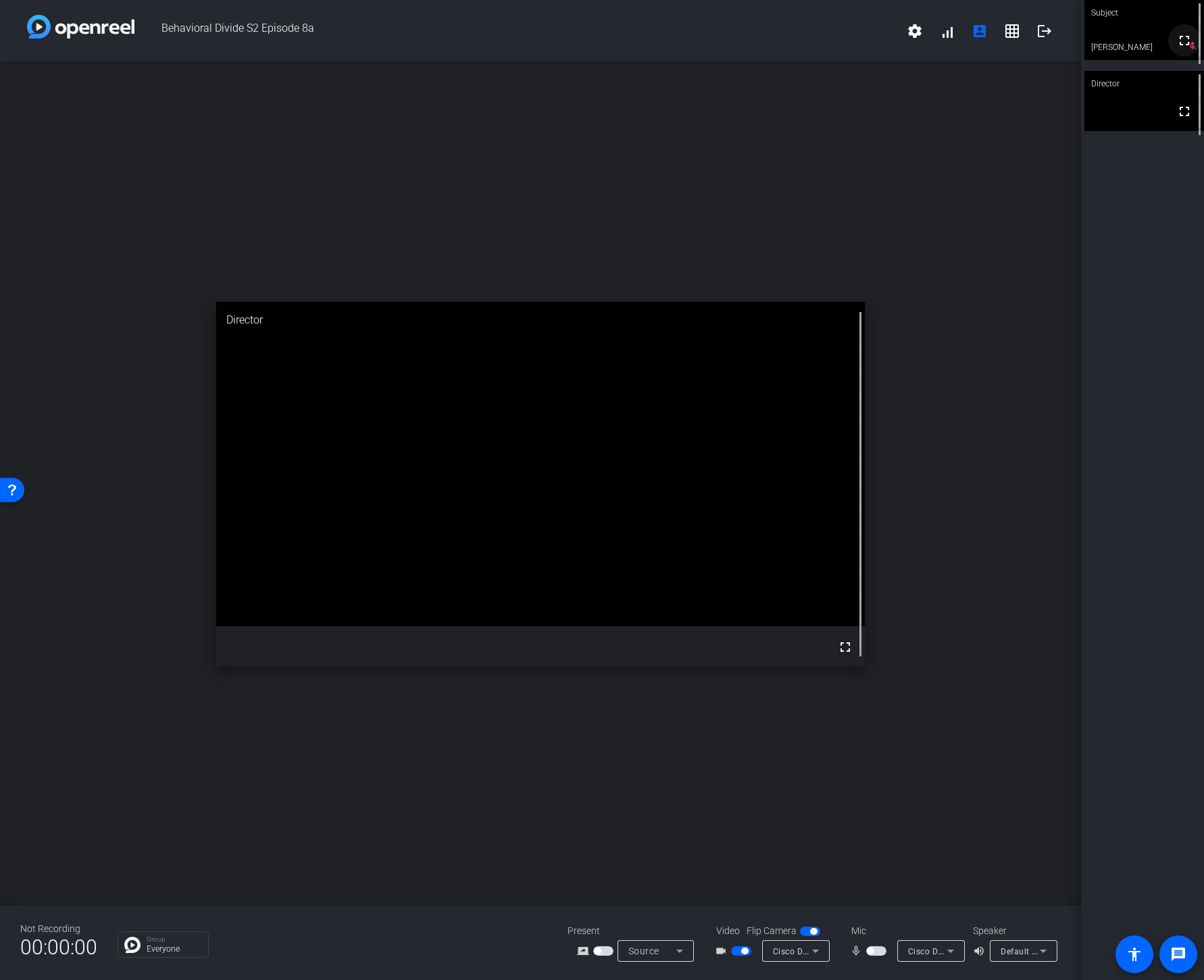
click at [1192, 56] on span at bounding box center [1184, 41] width 33 height 33
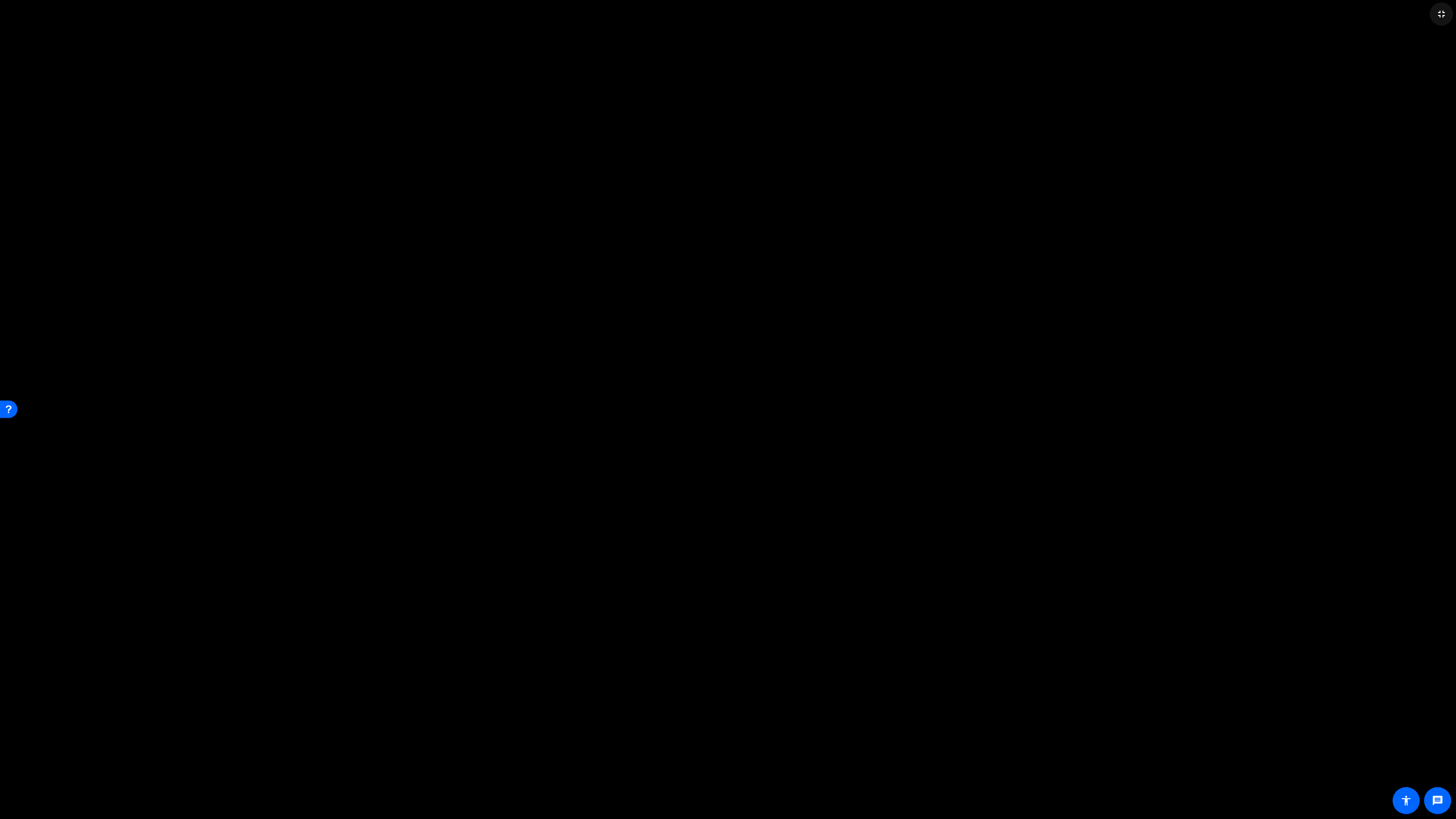
click at [862, 13] on mat-icon "fullscreen_exit" at bounding box center [1441, 14] width 12 height 12
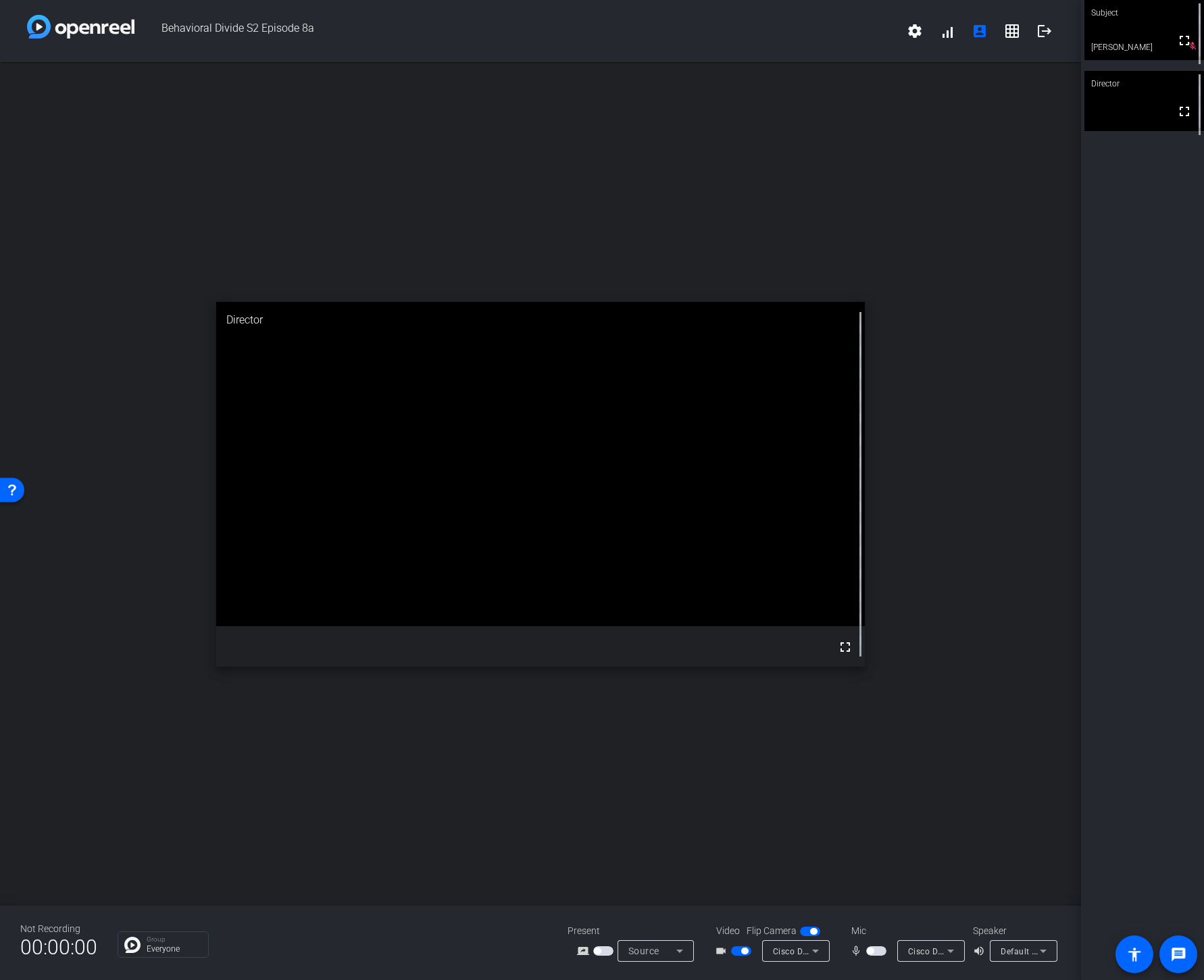
click at [870, 955] on span "button" at bounding box center [876, 951] width 20 height 10
click at [946, 954] on icon at bounding box center [951, 951] width 16 height 16
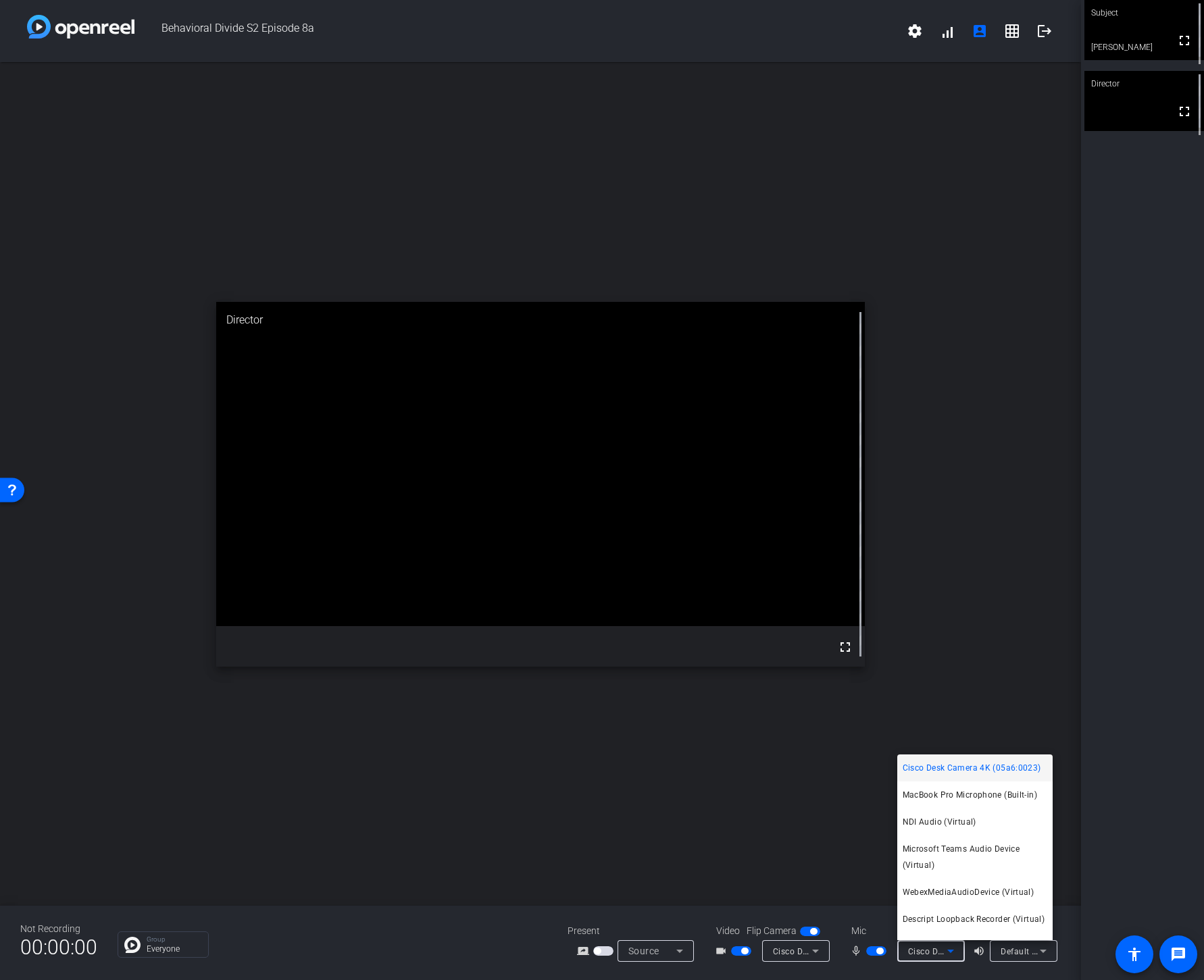
click at [793, 873] on div at bounding box center [602, 490] width 1204 height 980
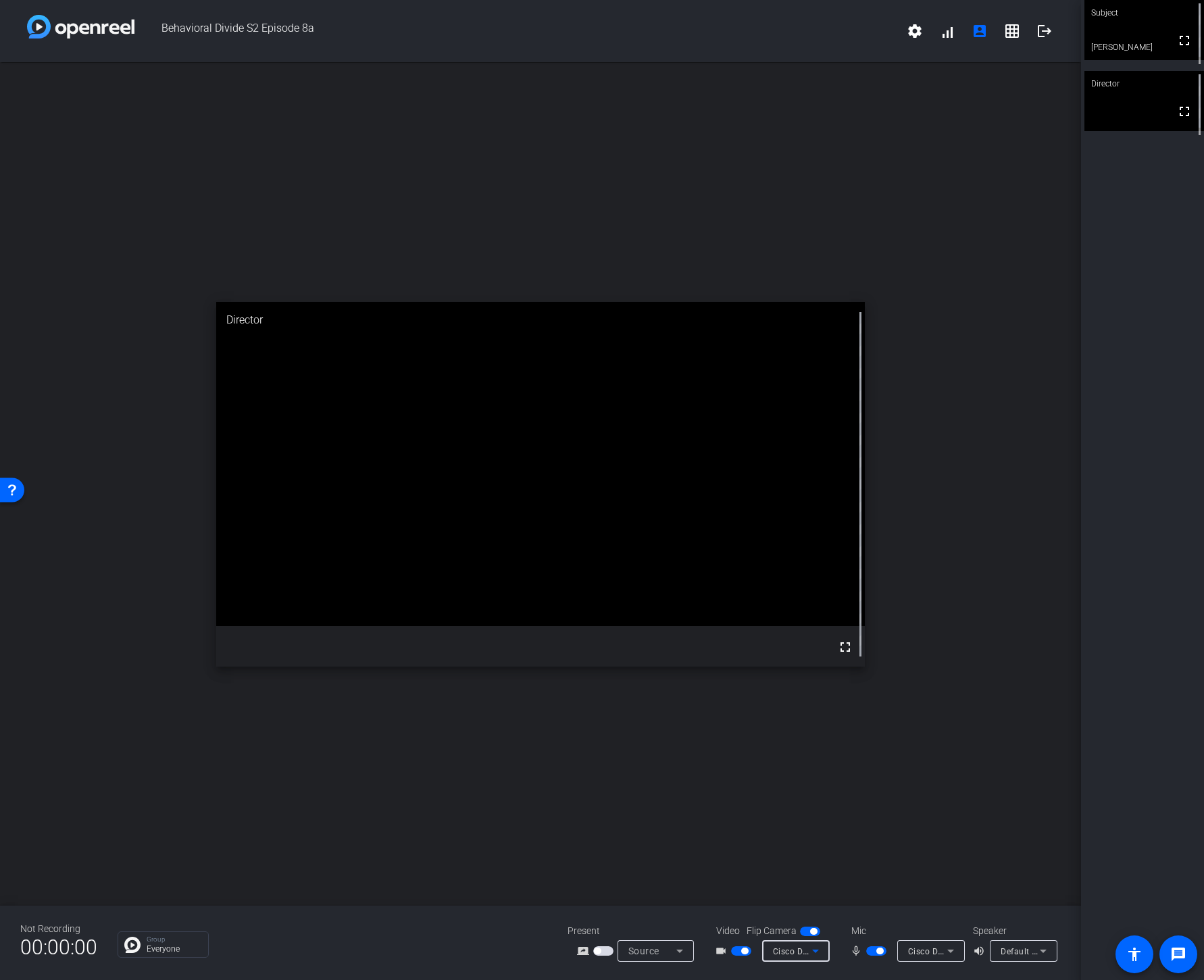
click at [813, 950] on icon at bounding box center [816, 951] width 16 height 16
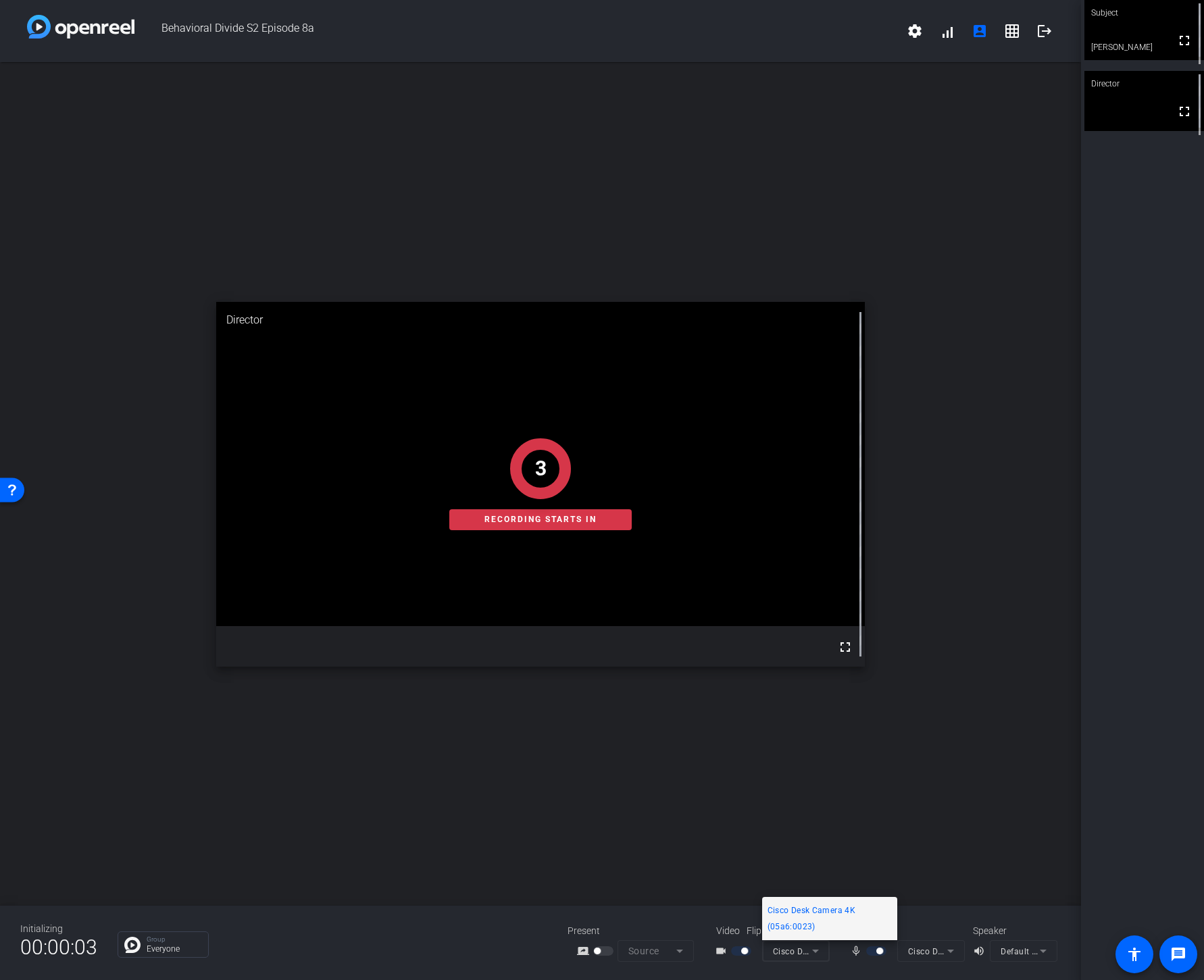
click at [870, 863] on div at bounding box center [602, 490] width 1204 height 980
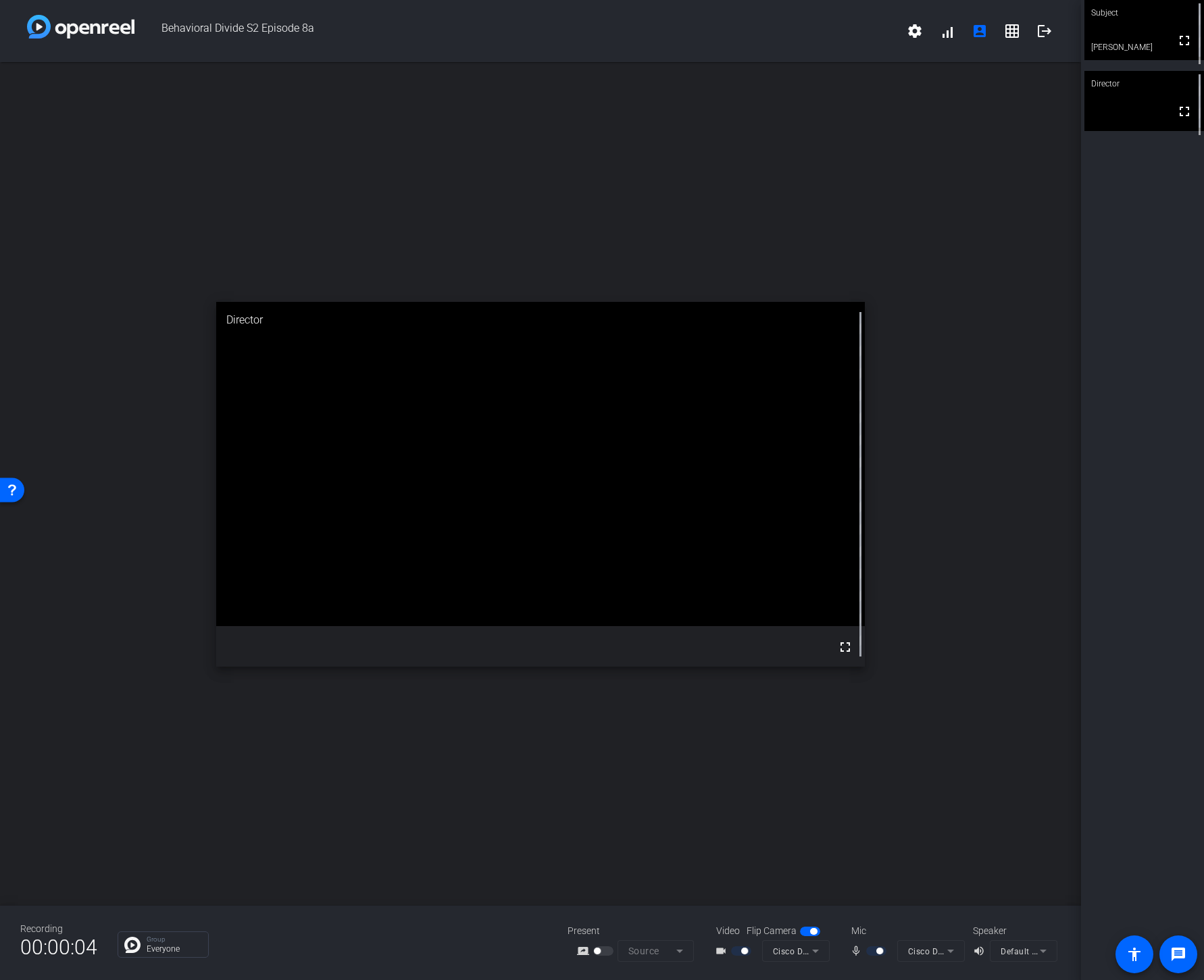
click at [1038, 951] on mat-form-field "Default - External Headphones (Built-in)" at bounding box center [1024, 951] width 67 height 21
click at [598, 952] on span "button" at bounding box center [597, 951] width 7 height 7
click at [790, 954] on span "Cisco Desk Camera 4K (05a6:0023)" at bounding box center [843, 951] width 141 height 11
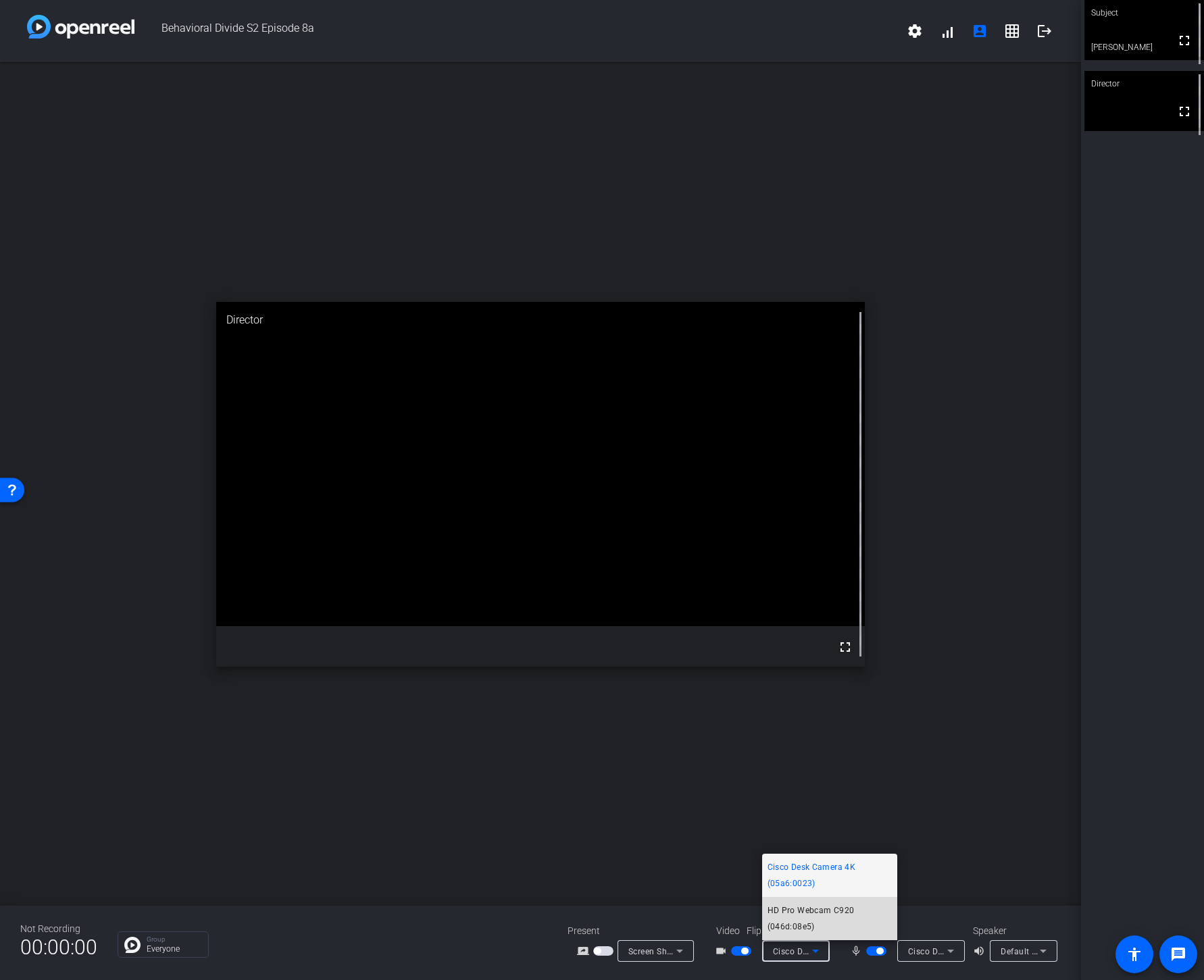
click at [825, 906] on span "HD Pro Webcam C920 (046d:08e5)" at bounding box center [830, 919] width 125 height 33
click at [951, 951] on icon at bounding box center [951, 951] width 7 height 3
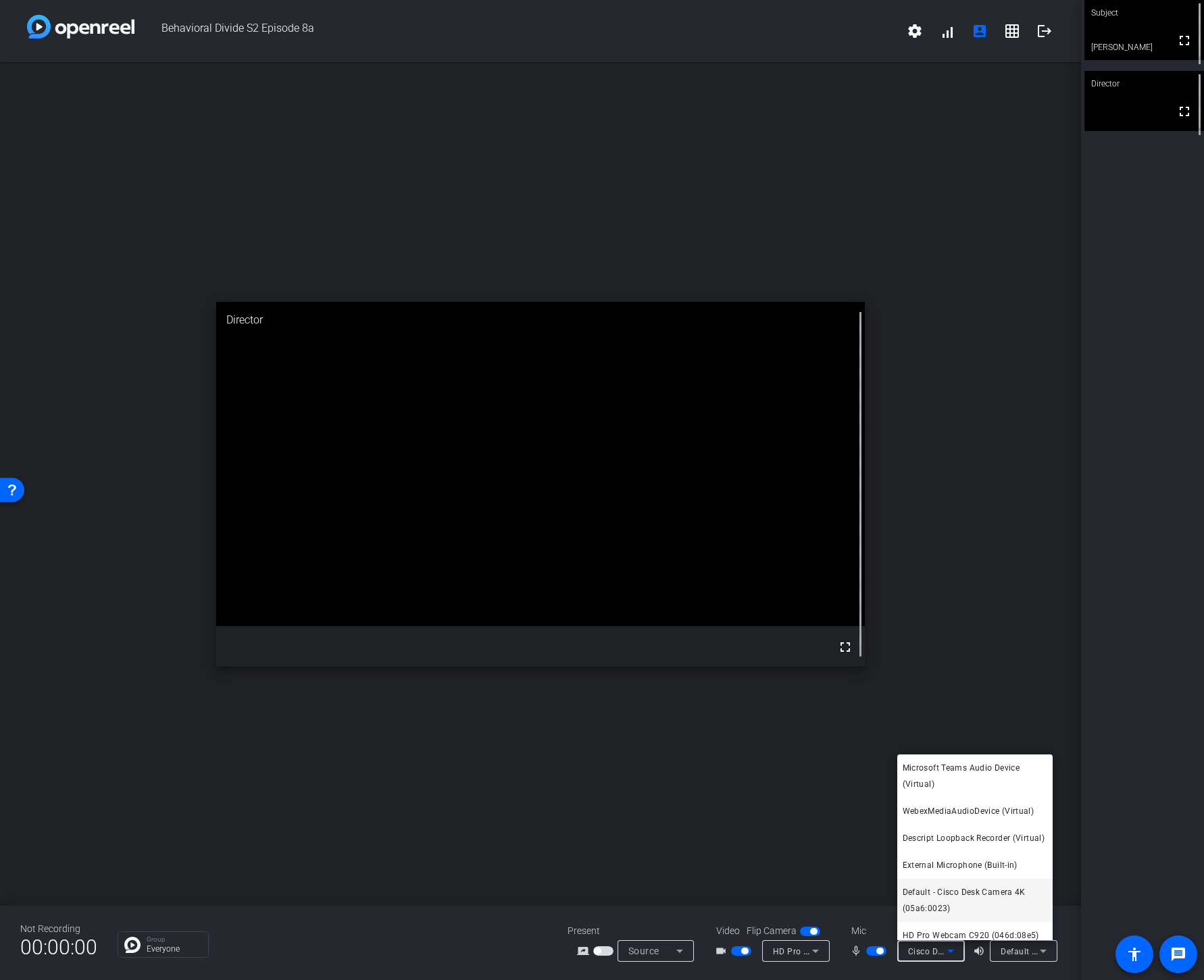
scroll to position [90, 0]
click at [948, 925] on span "HD Pro Webcam C920 (046d:08e5)" at bounding box center [970, 927] width 137 height 16
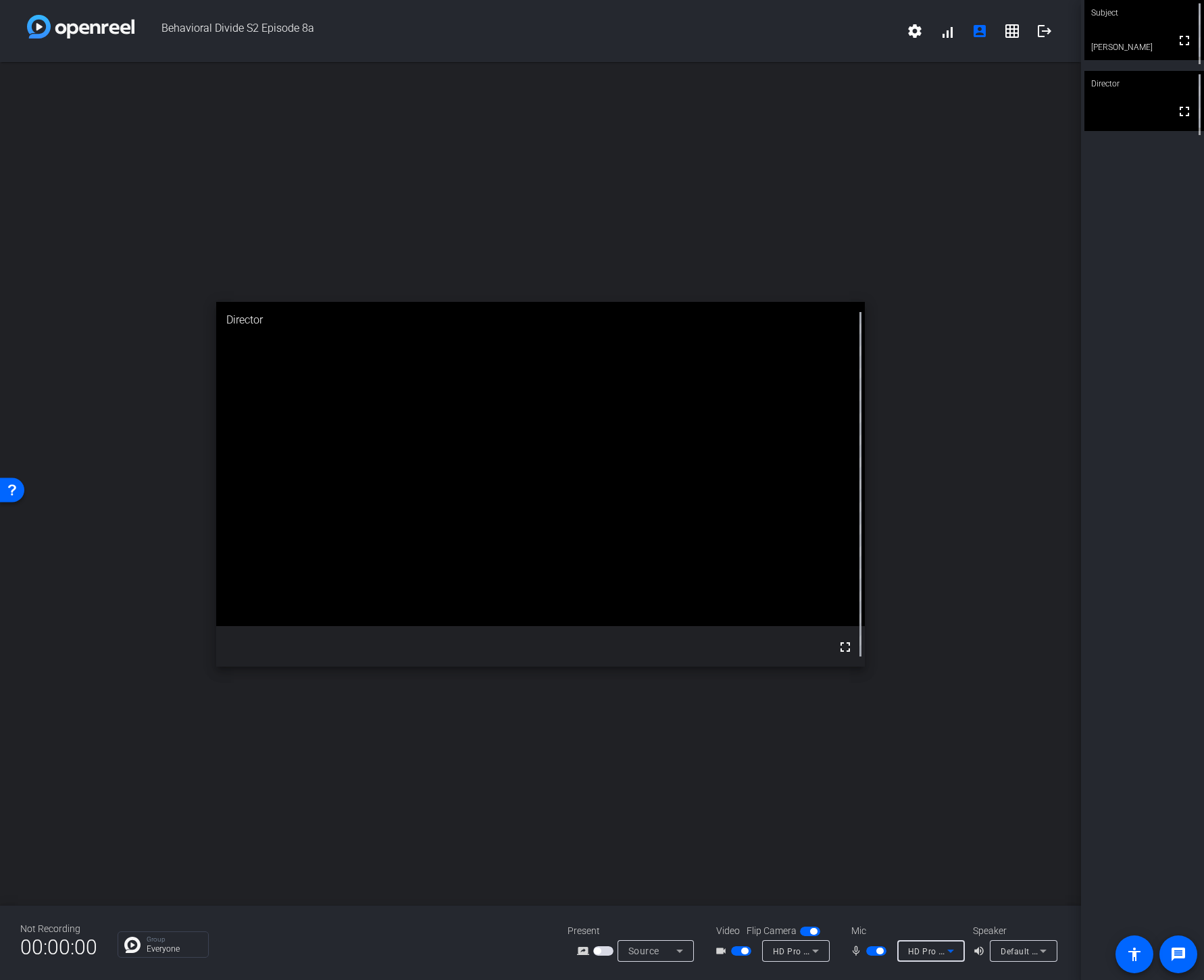
click at [964, 162] on div "open_in_new Director fullscreen" at bounding box center [540, 484] width 1081 height 844
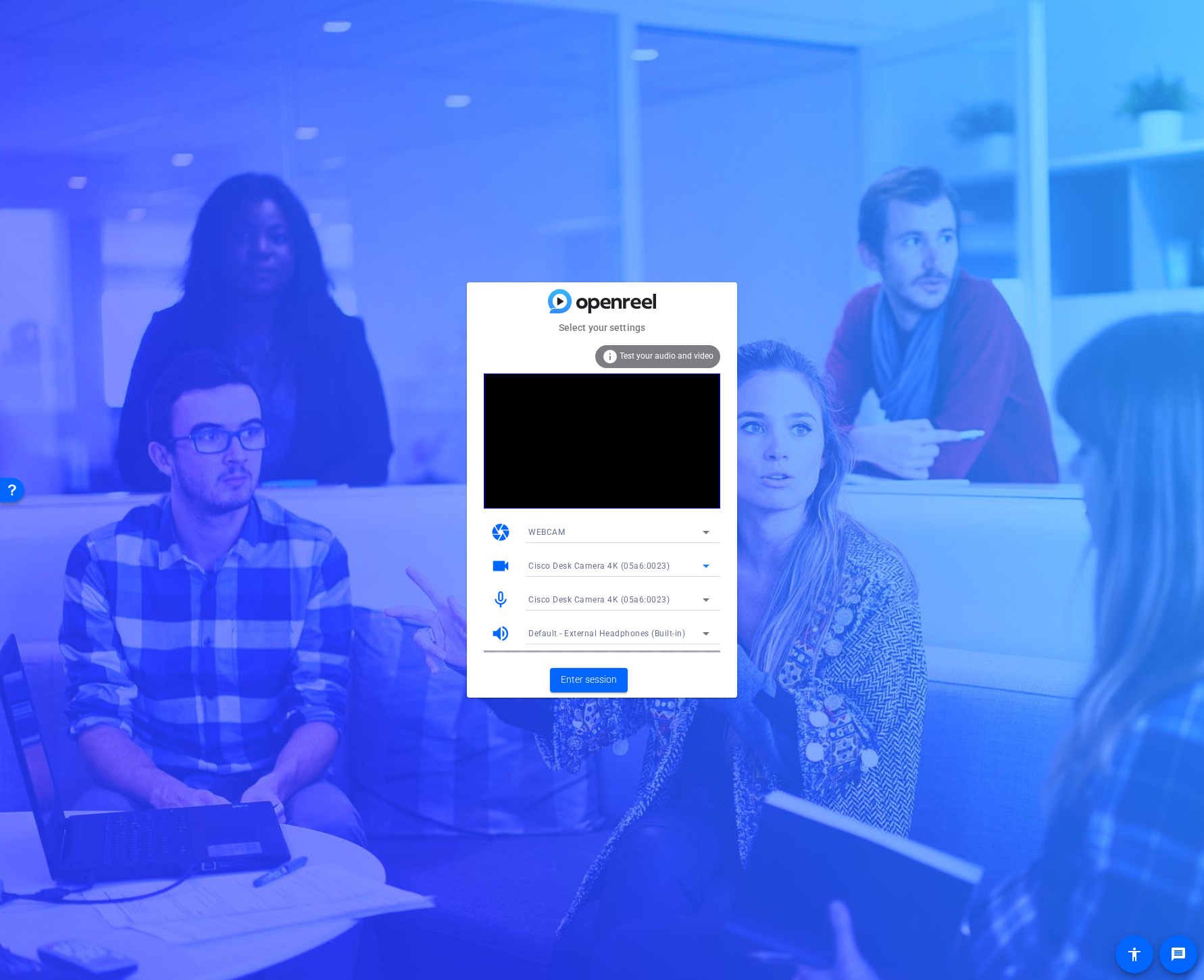
click at [608, 564] on span "Cisco Desk Camera 4K (05a6:0023)" at bounding box center [599, 566] width 141 height 10
click at [607, 616] on span "HD Pro Webcam C920 (046d:08e5)" at bounding box center [597, 615] width 137 height 16
click at [597, 601] on span "Cisco Desk Camera 4K (05a6:0023)" at bounding box center [599, 600] width 141 height 10
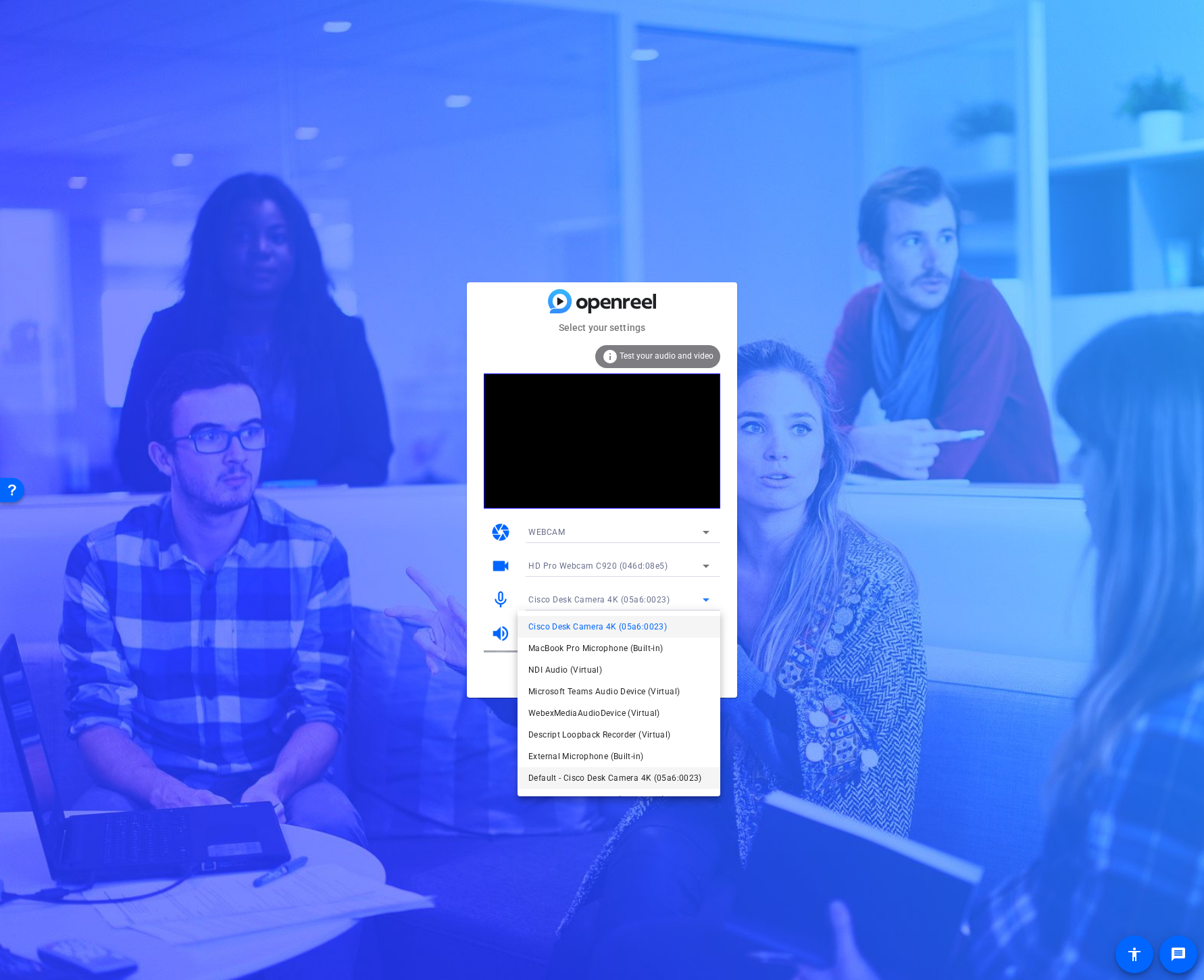
scroll to position [20, 0]
click at [588, 782] on span "HD Pro Webcam C920 (046d:08e5)" at bounding box center [597, 780] width 137 height 16
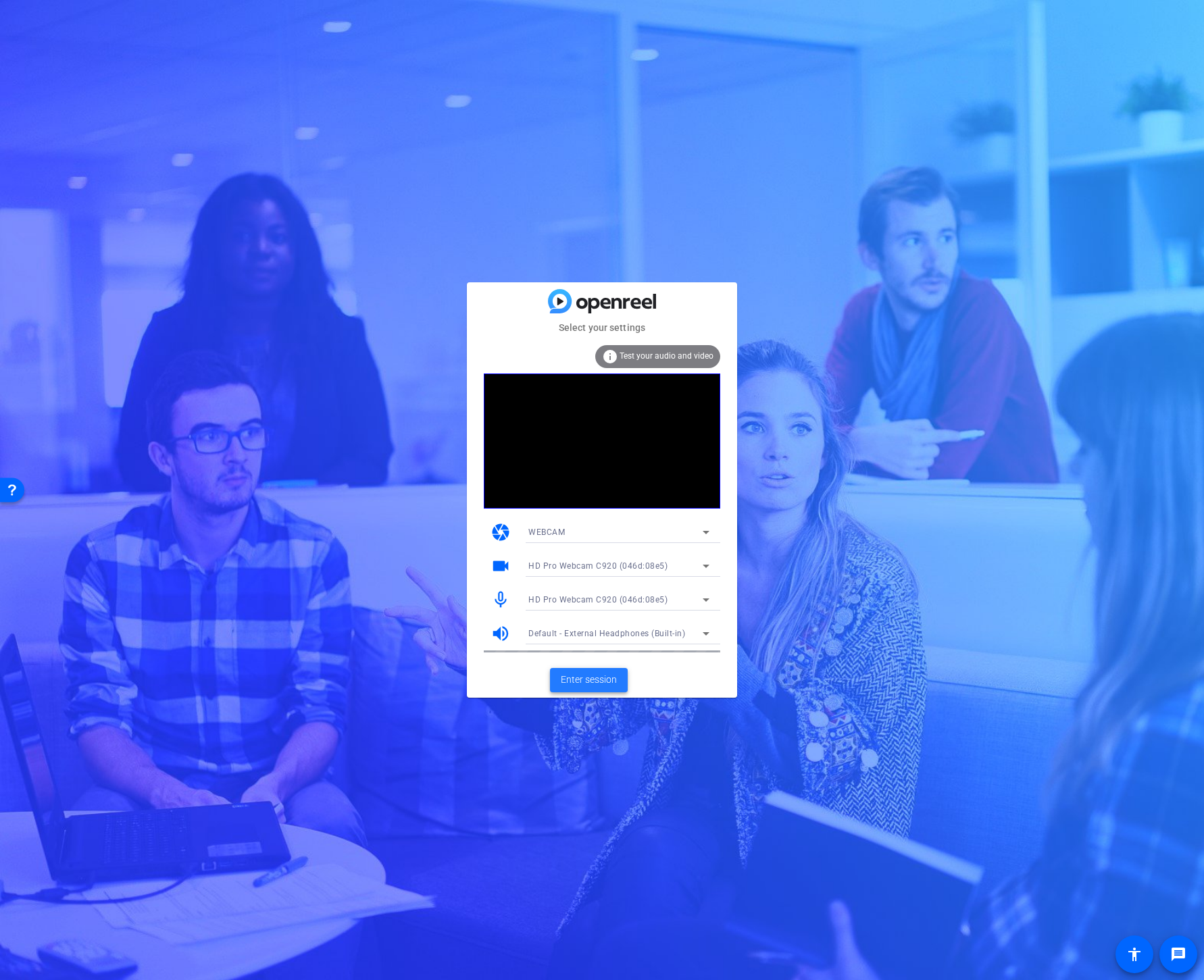
click at [601, 687] on span at bounding box center [588, 680] width 78 height 33
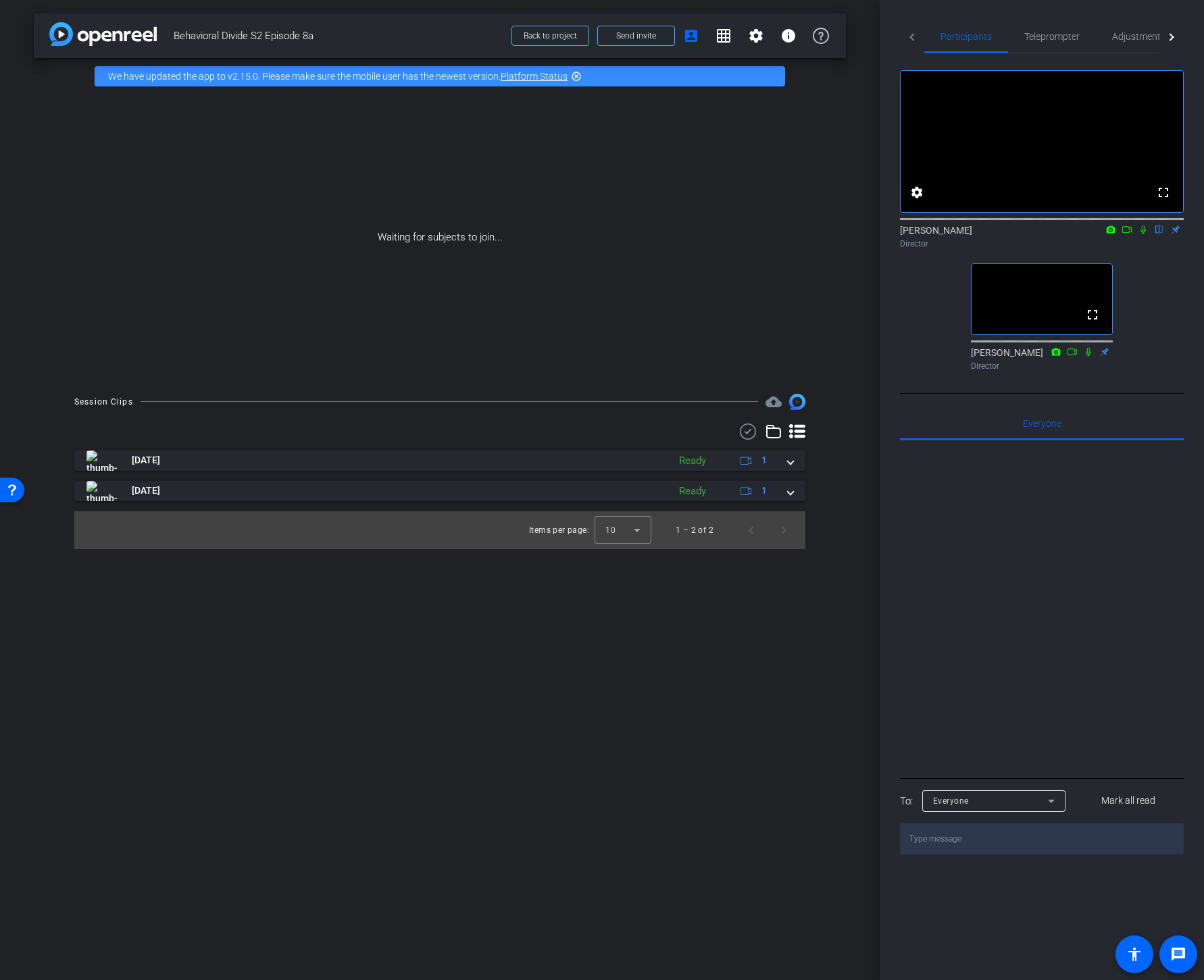
click at [610, 606] on div "arrow_back Behavioral Divide S2 Episode 8a Back to project Send invite account_…" at bounding box center [439, 490] width 879 height 980
click at [725, 37] on mat-icon "grid_on" at bounding box center [724, 36] width 16 height 16
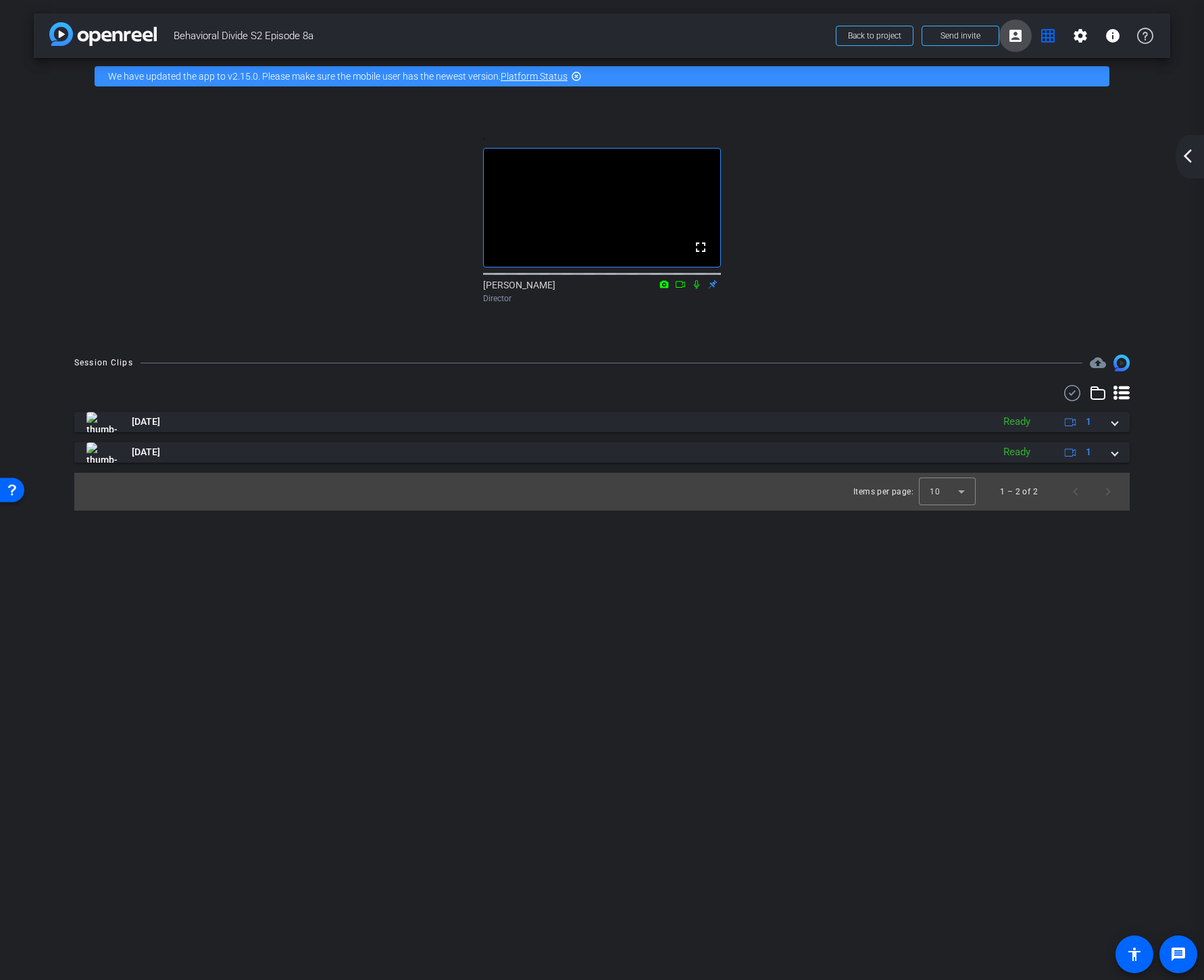
click at [1016, 34] on mat-icon "account_box" at bounding box center [1015, 36] width 16 height 16
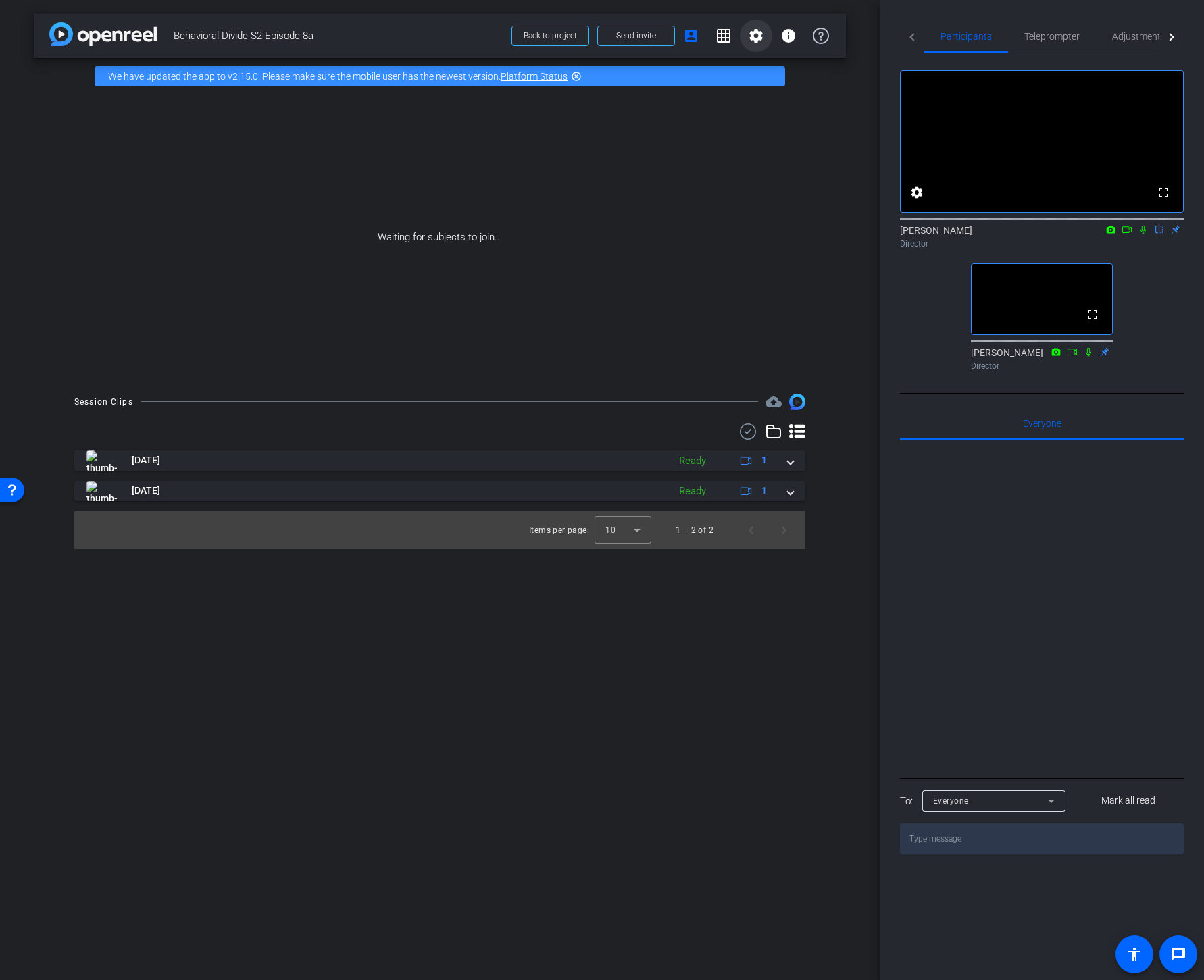
click at [751, 33] on mat-icon "settings" at bounding box center [756, 36] width 16 height 16
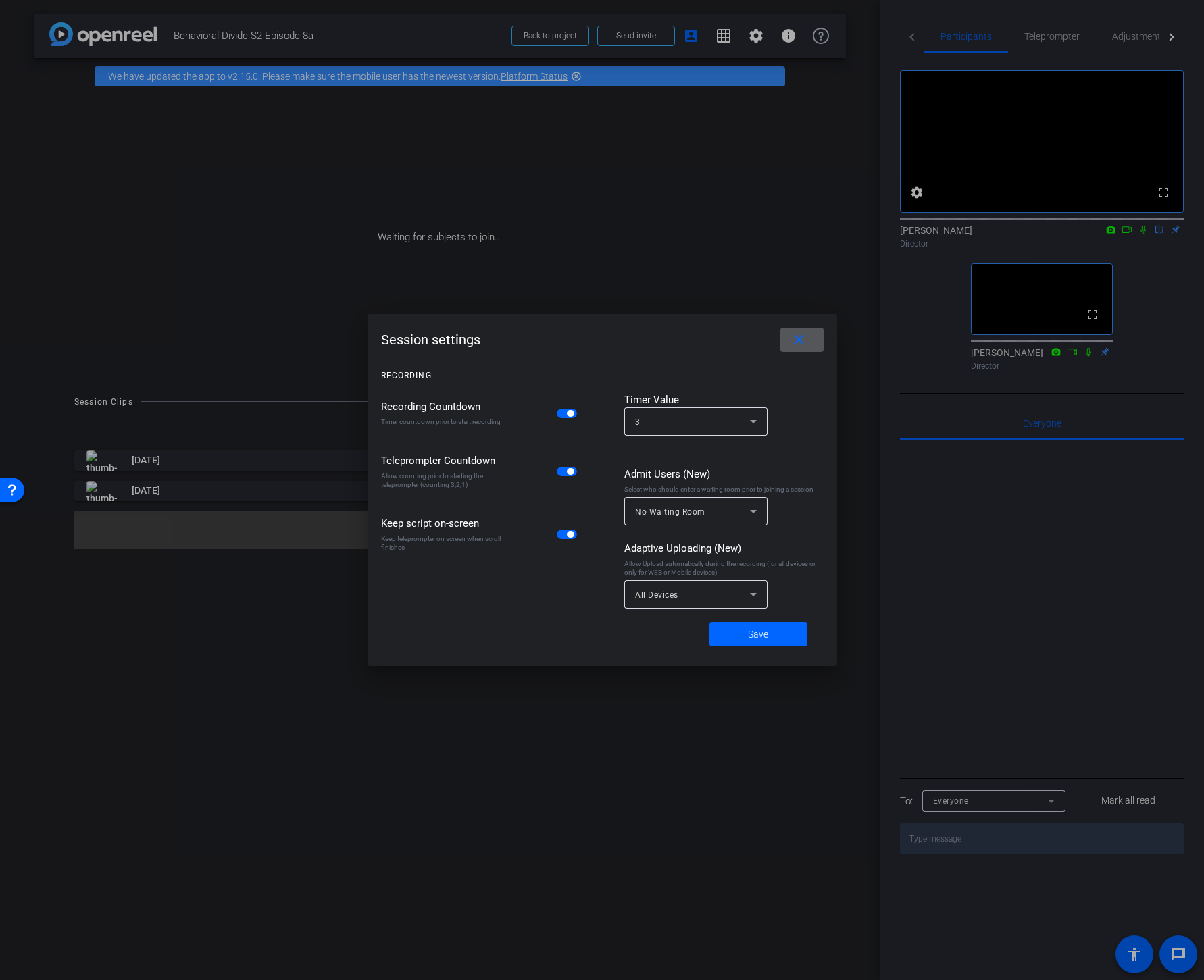
click at [754, 595] on icon at bounding box center [753, 595] width 7 height 3
click at [773, 592] on div at bounding box center [602, 490] width 1204 height 980
click at [761, 592] on icon at bounding box center [753, 595] width 16 height 16
click at [806, 588] on div at bounding box center [602, 490] width 1204 height 980
click at [806, 341] on mat-icon "close" at bounding box center [799, 340] width 17 height 17
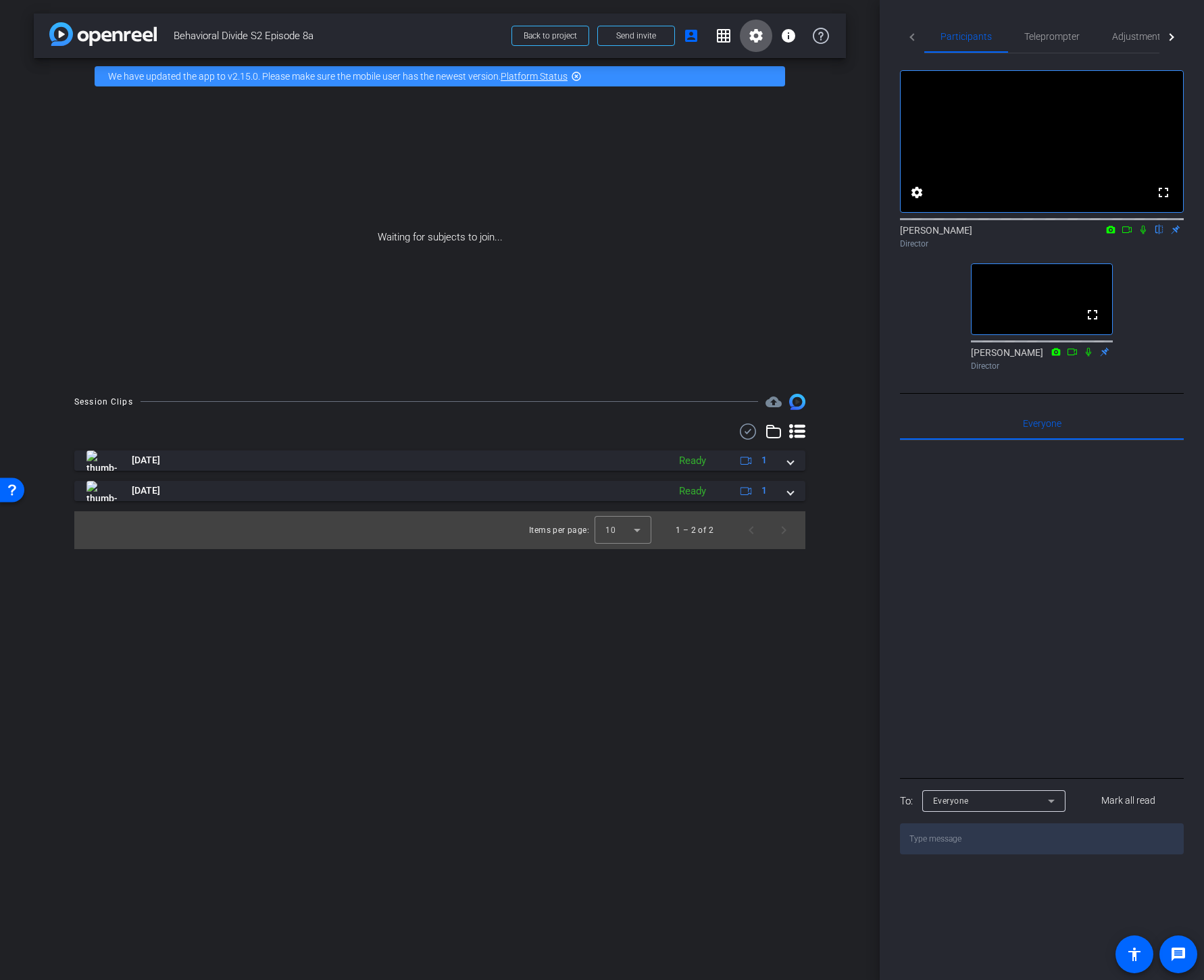
click at [752, 35] on mat-icon "settings" at bounding box center [756, 36] width 16 height 16
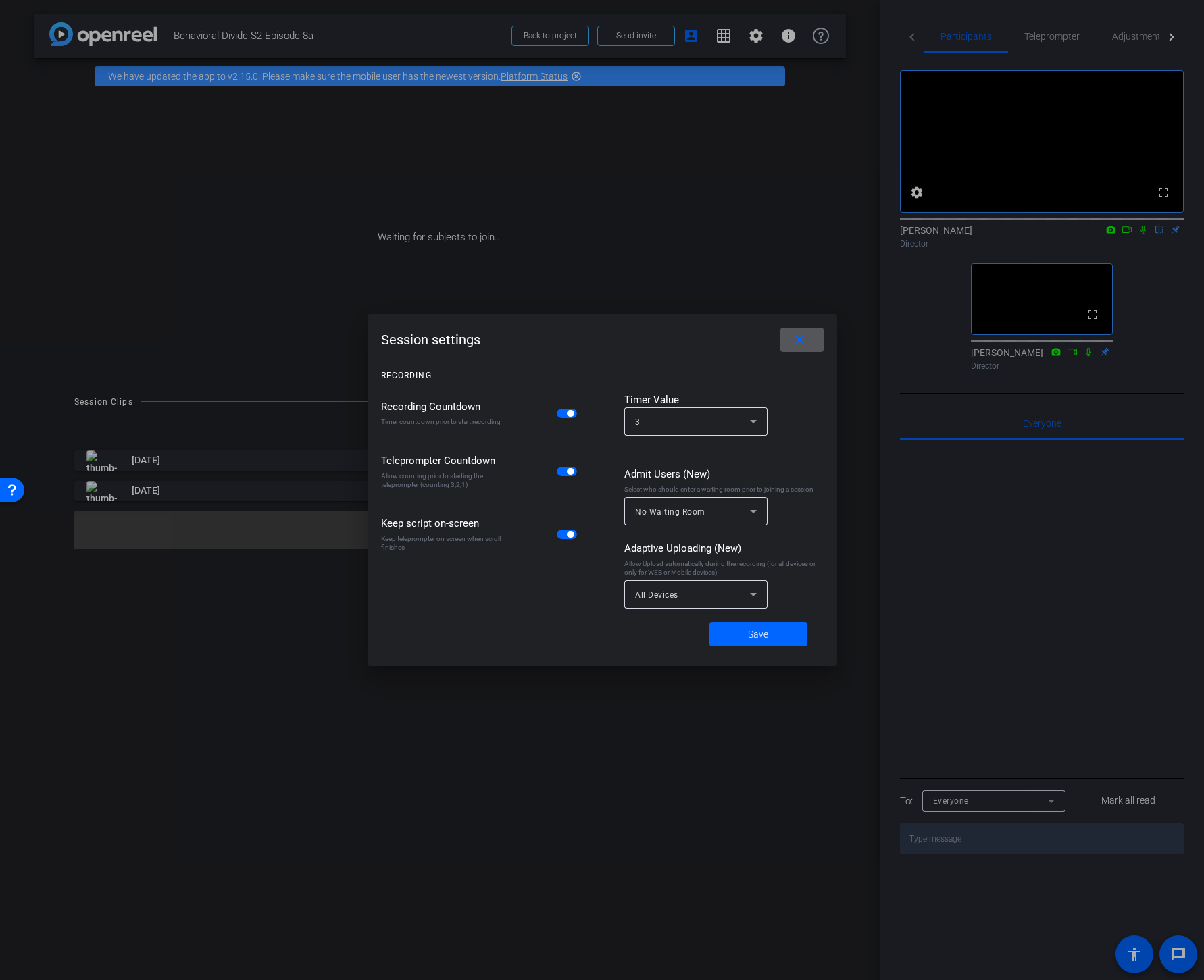
click at [745, 516] on icon at bounding box center [753, 511] width 16 height 16
click at [820, 542] on div at bounding box center [602, 490] width 1204 height 980
click at [805, 340] on mat-icon "close" at bounding box center [799, 340] width 17 height 17
